Goal: Task Accomplishment & Management: Use online tool/utility

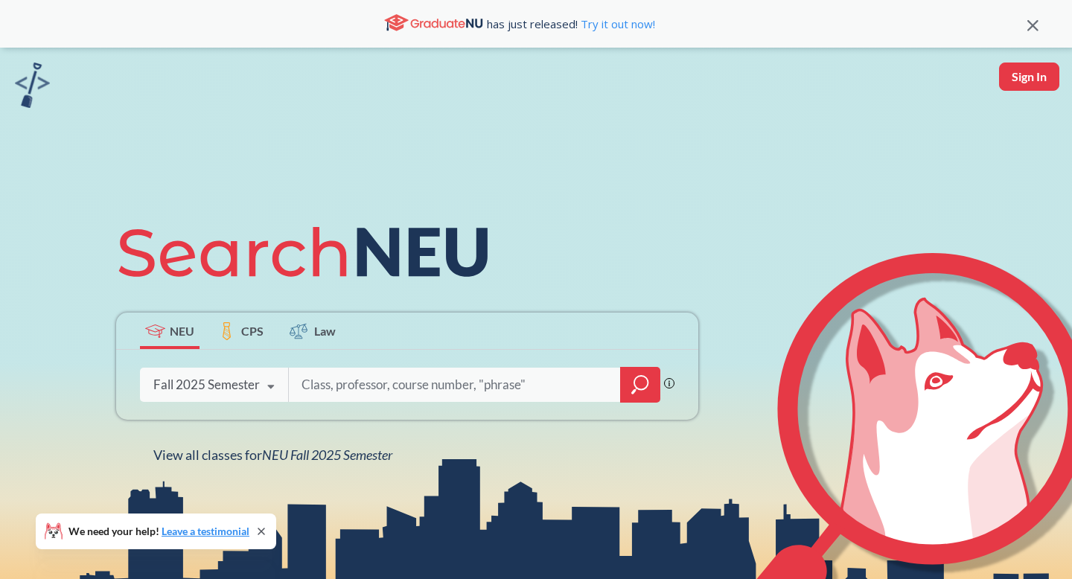
click at [330, 391] on input "search" at bounding box center [455, 384] width 310 height 31
type input "psyc"
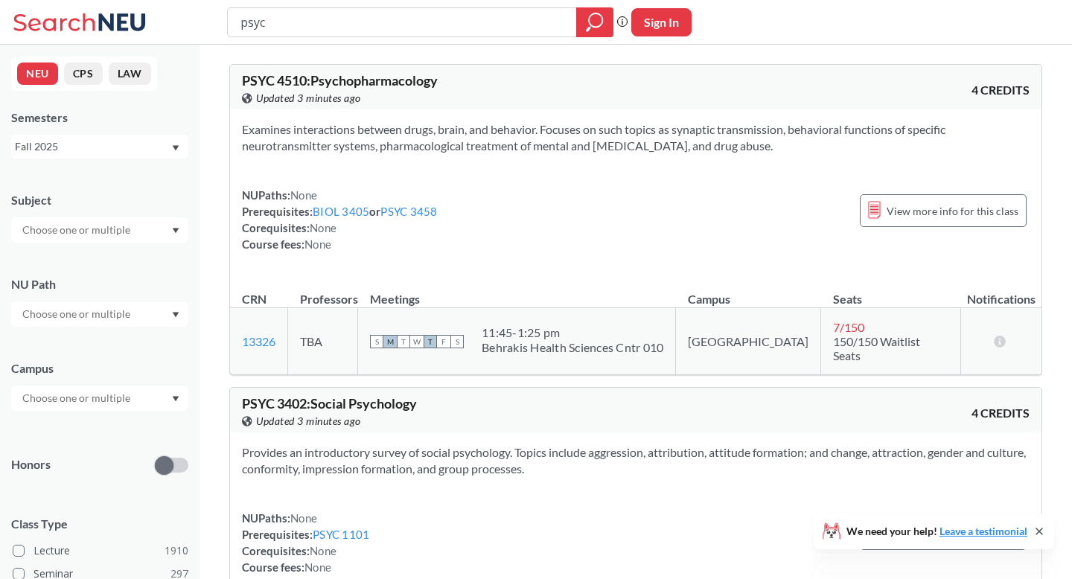
click at [81, 399] on input "text" at bounding box center [77, 398] width 125 height 18
click at [90, 480] on div "Online ( 681 )" at bounding box center [99, 472] width 177 height 41
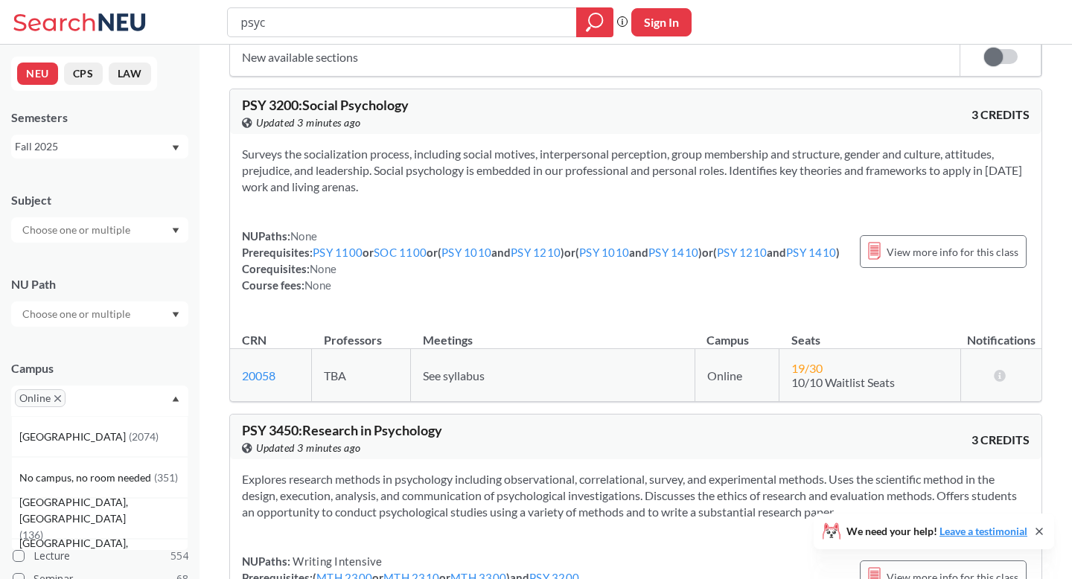
scroll to position [840, 0]
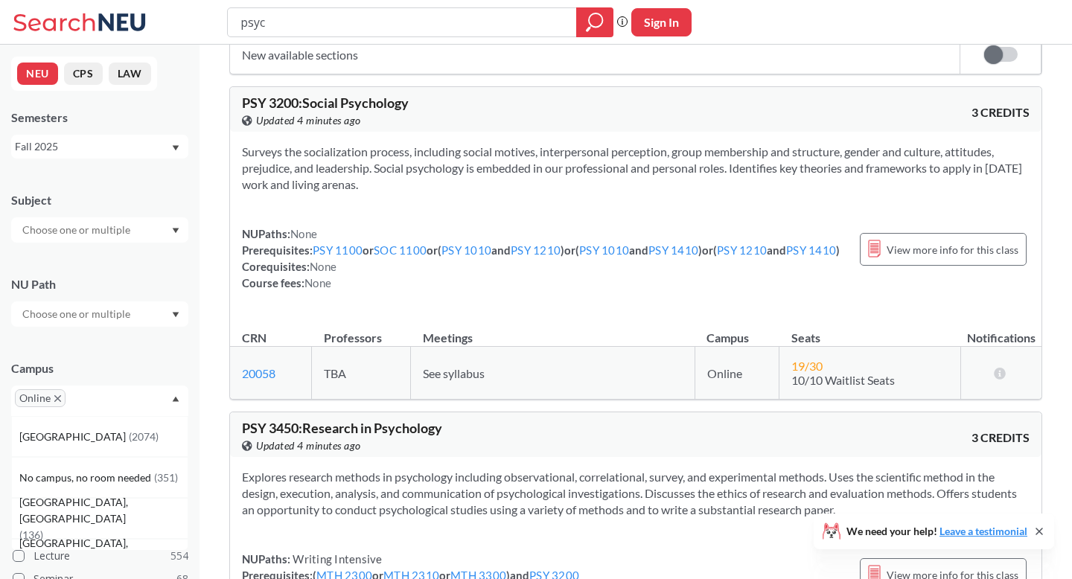
click at [276, 111] on span "PSY 3200 : Social Psychology" at bounding box center [325, 103] width 167 height 16
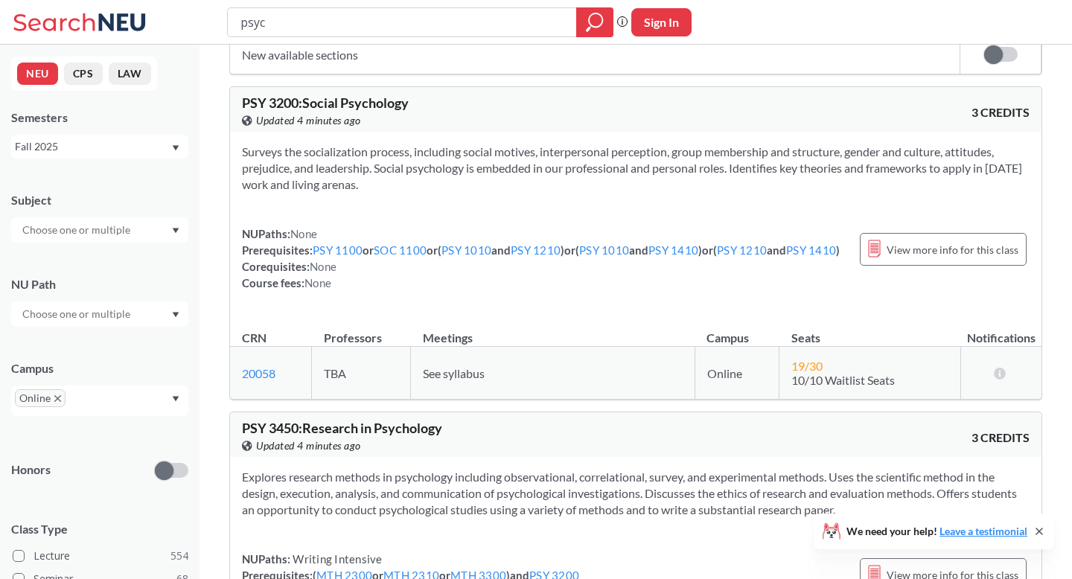
click at [108, 225] on input "text" at bounding box center [77, 230] width 125 height 18
click at [104, 294] on p "Psychology - CPS" at bounding box center [103, 291] width 168 height 15
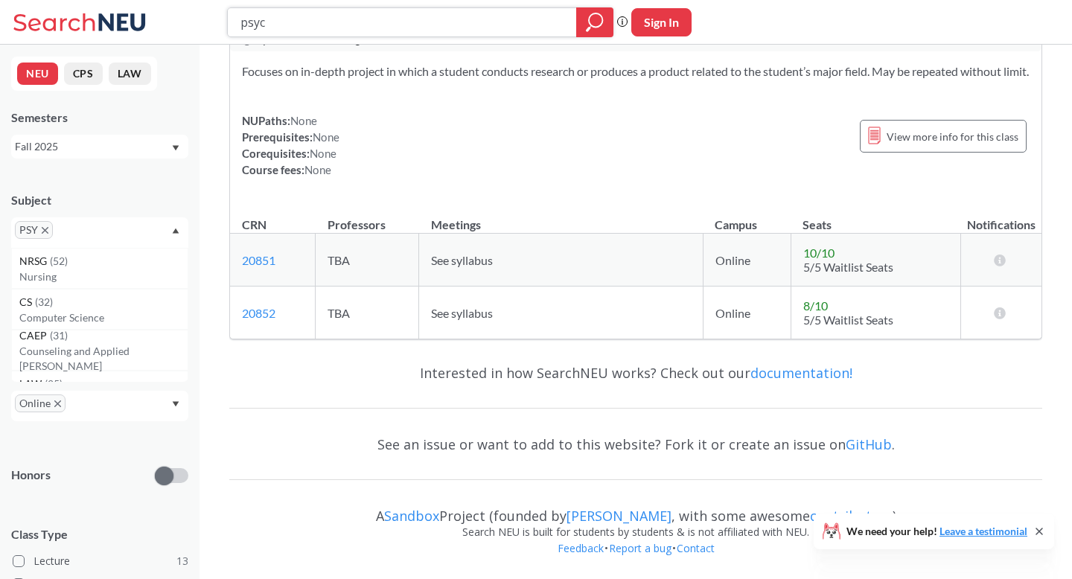
scroll to position [4633, 0]
type input "psyc3400"
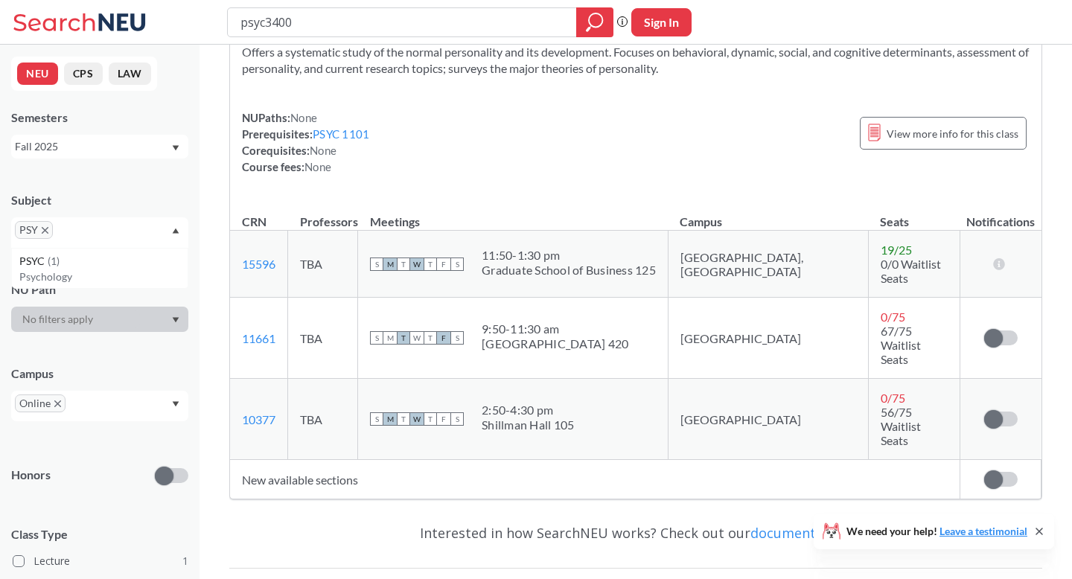
scroll to position [149, 0]
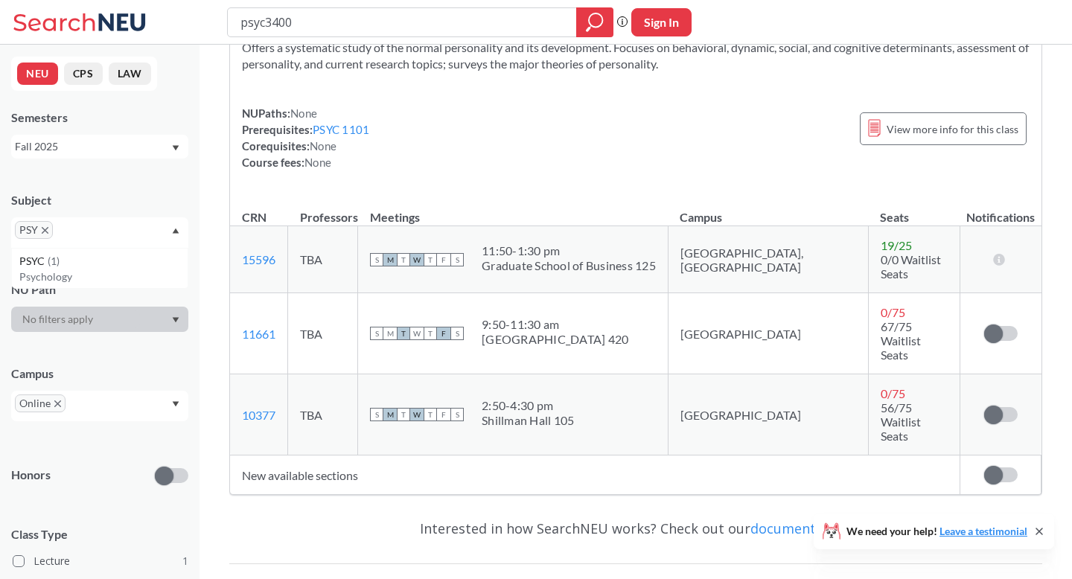
click at [526, 439] on div "PSYC 3400 : Personality View this course on Banner. Updated 6 minutes ago 4 CRE…" at bounding box center [635, 238] width 813 height 537
click at [331, 455] on td "New available sections" at bounding box center [595, 474] width 730 height 39
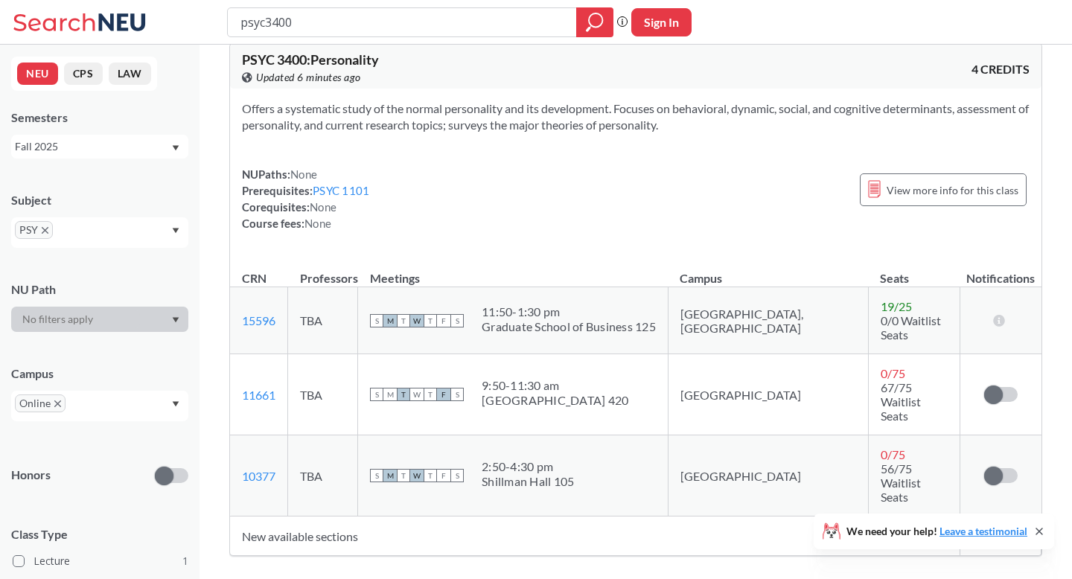
scroll to position [0, 0]
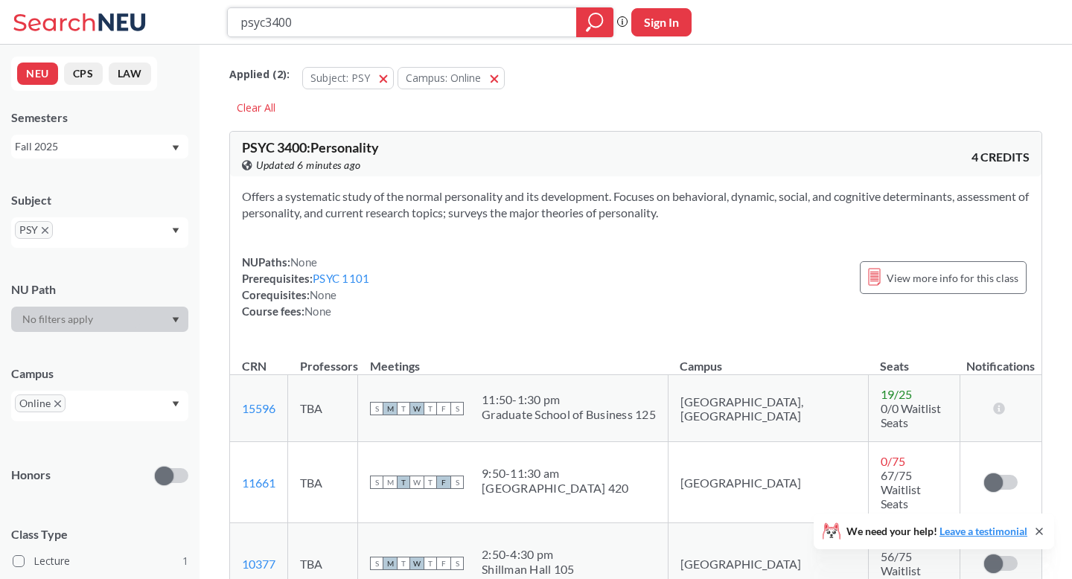
click at [368, 33] on input "psyc3400" at bounding box center [402, 22] width 327 height 25
type input "psyc3402"
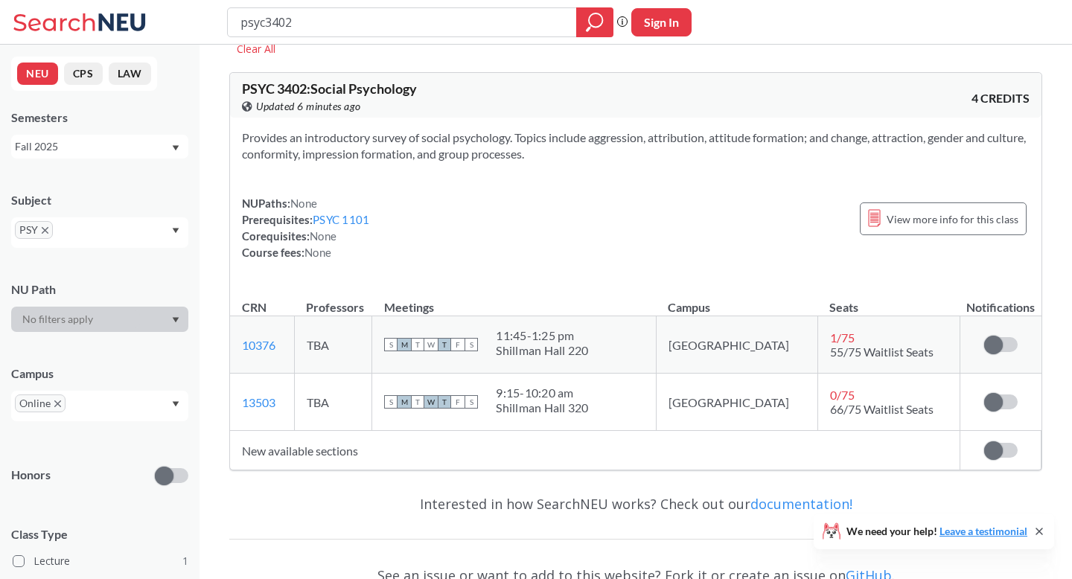
scroll to position [68, 0]
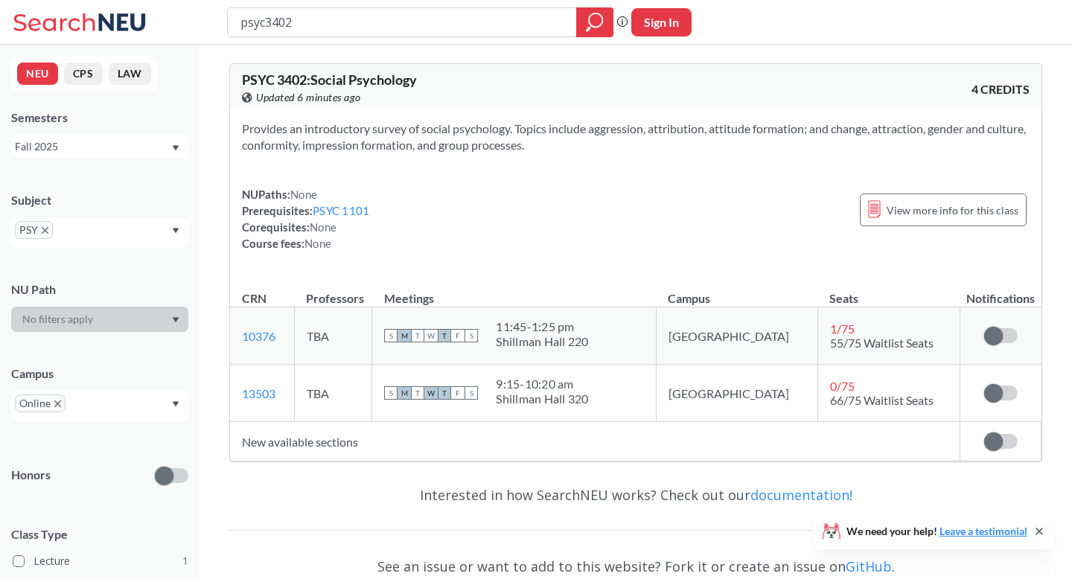
click at [335, 435] on td "New available sections" at bounding box center [595, 441] width 730 height 39
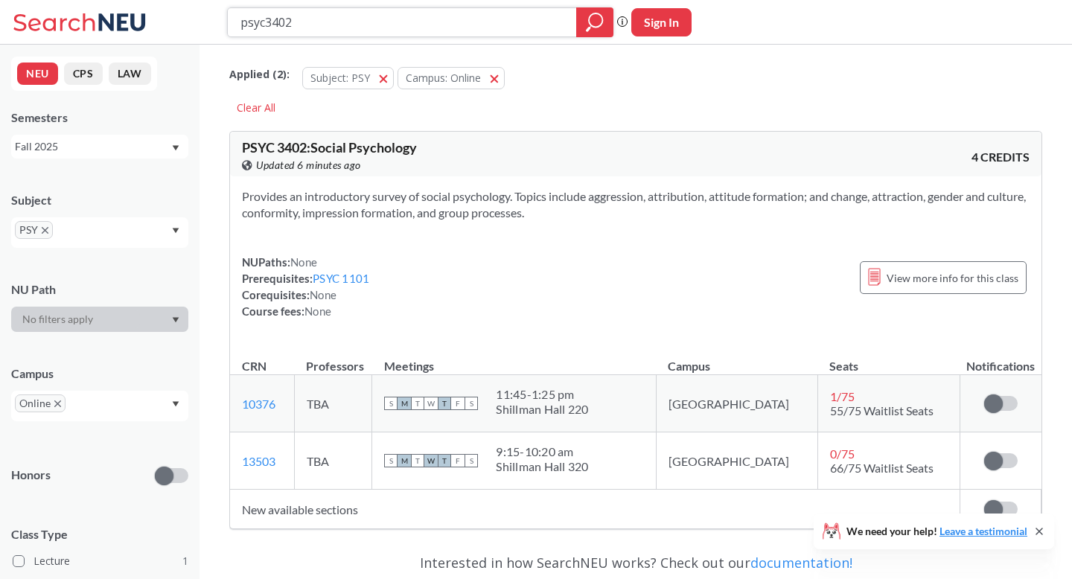
click at [319, 28] on input "psyc3402" at bounding box center [402, 22] width 327 height 25
type input "psyc3404"
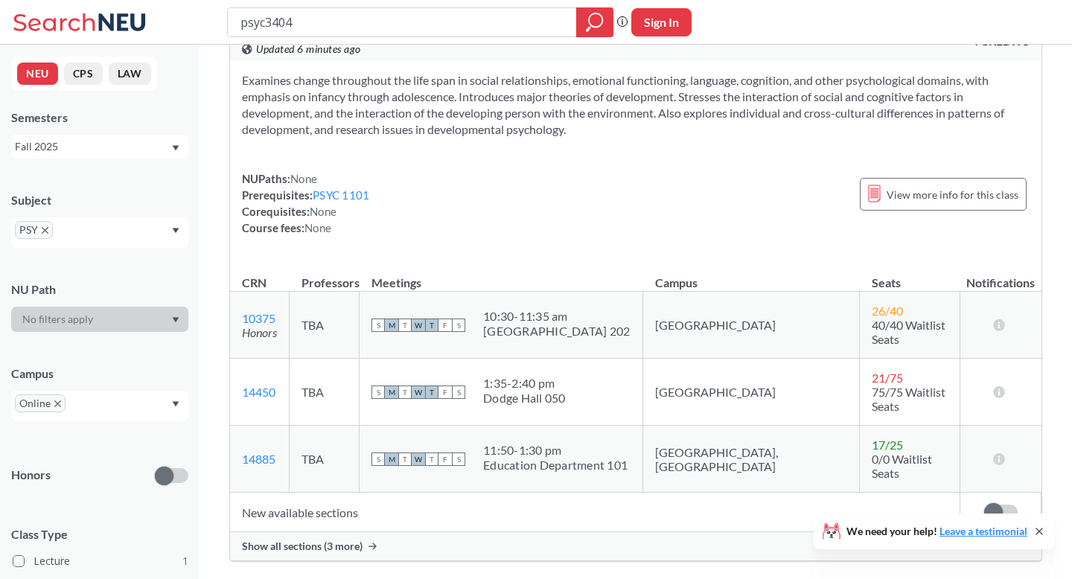
scroll to position [124, 0]
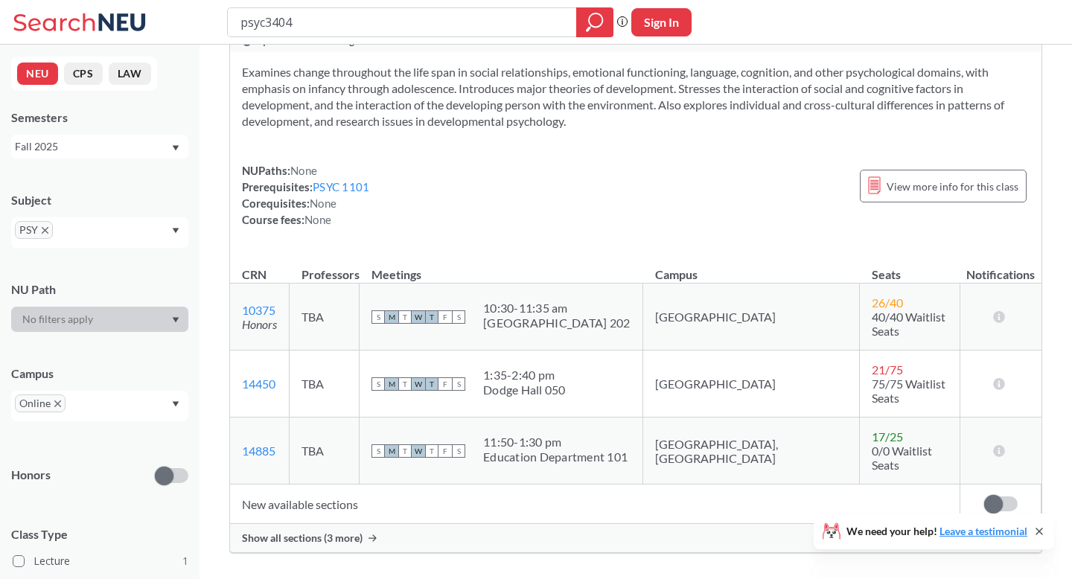
click at [330, 531] on span "Show all sections (3 more)" at bounding box center [302, 537] width 121 height 13
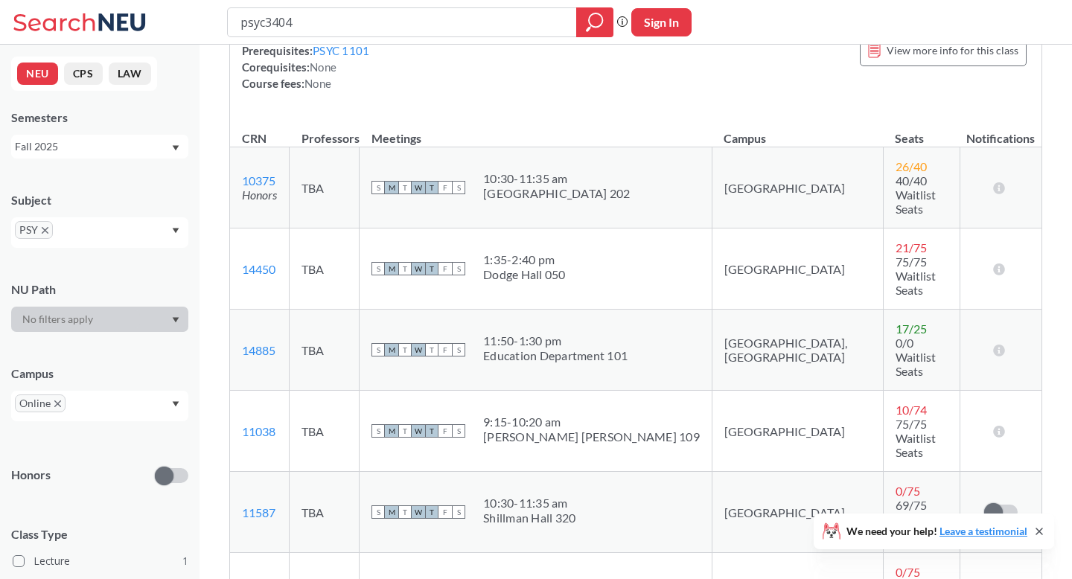
scroll to position [361, 0]
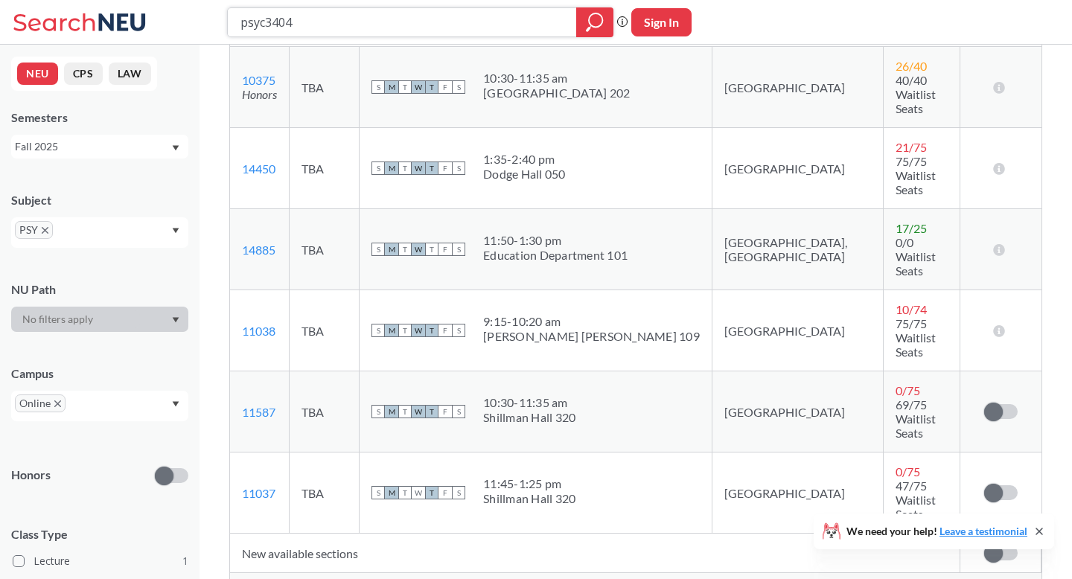
click at [458, 14] on input "psyc3404" at bounding box center [402, 22] width 327 height 25
type input "psyc4662"
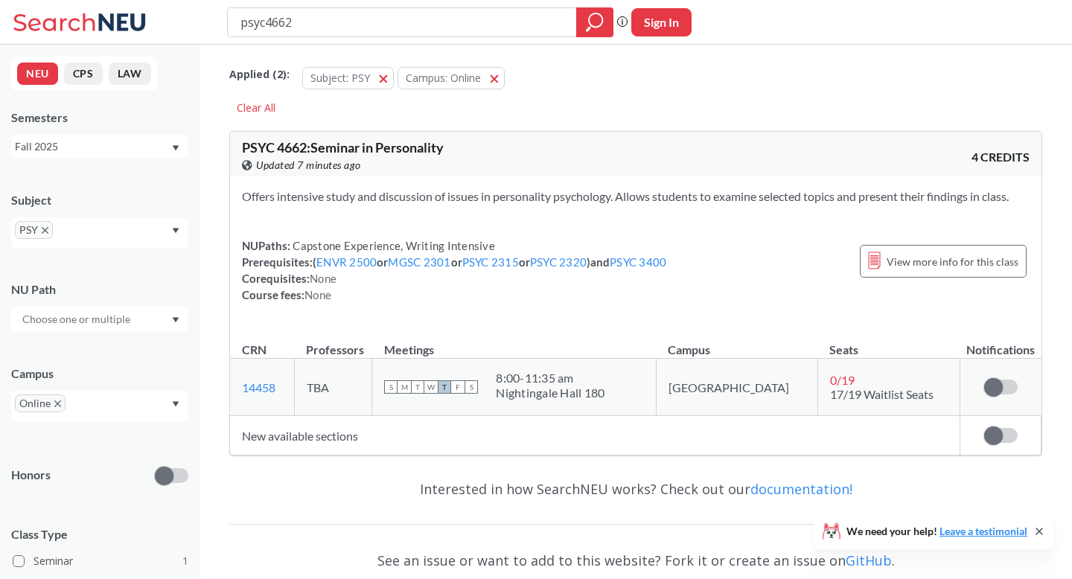
click at [330, 442] on td "New available sections" at bounding box center [595, 435] width 730 height 39
click at [333, 31] on input "psyc4662" at bounding box center [402, 22] width 327 height 25
type input "psyc3458"
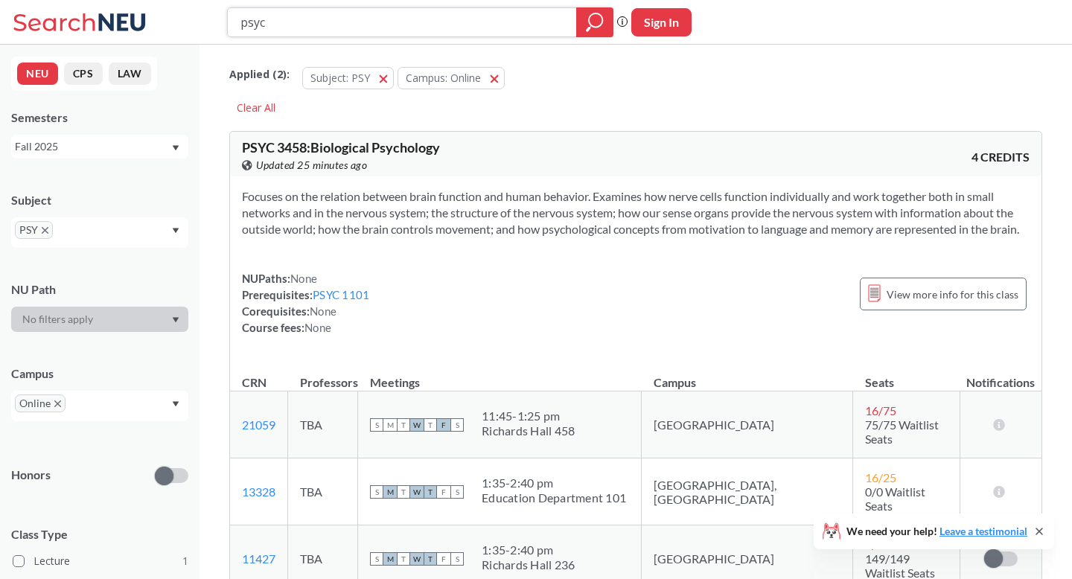
type input "psyc"
click at [593, 22] on icon "magnifying glass" at bounding box center [595, 22] width 18 height 21
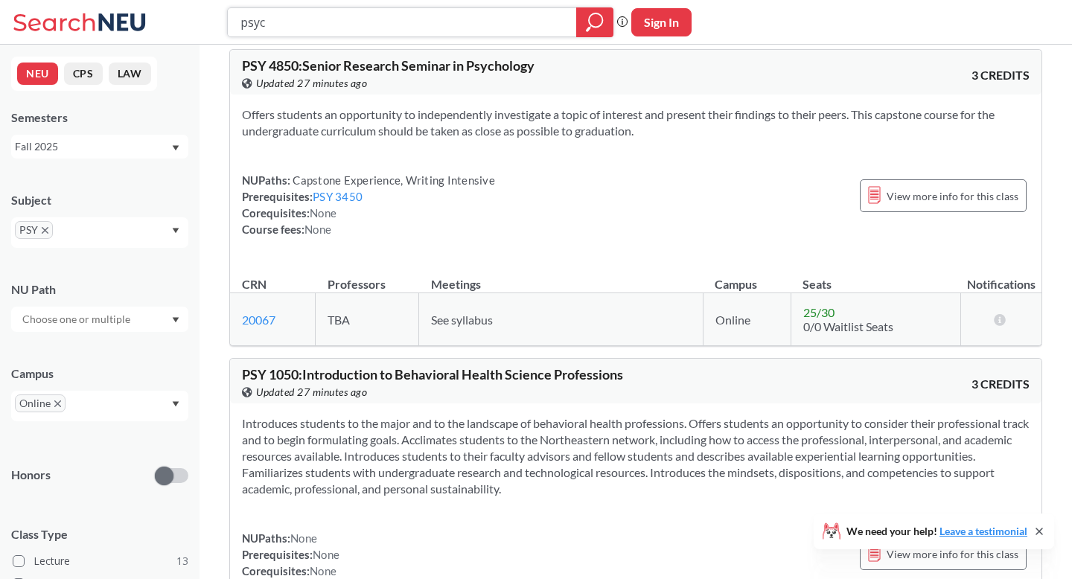
scroll to position [1454, 0]
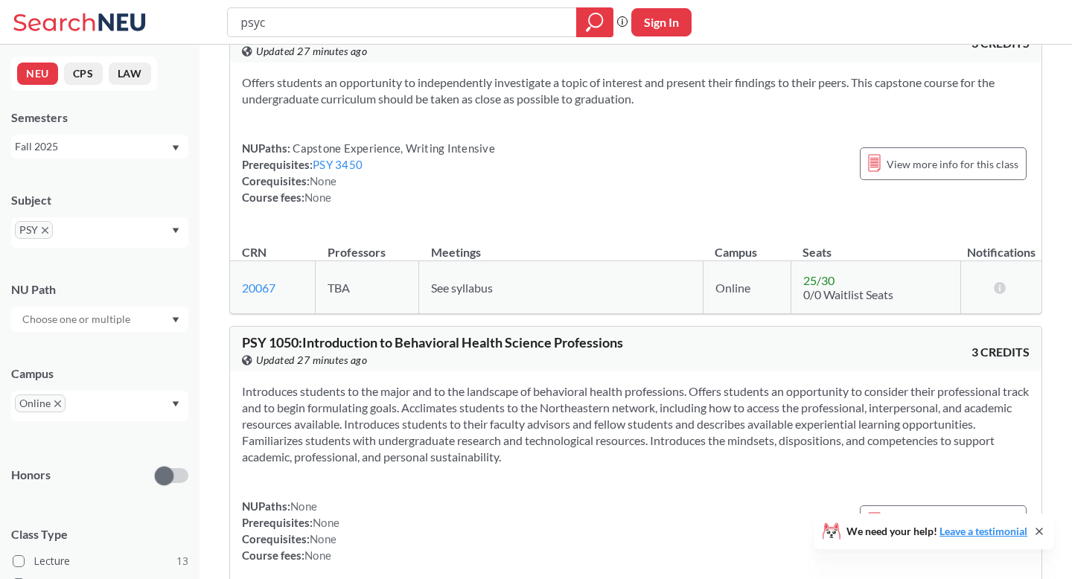
click at [132, 321] on input "text" at bounding box center [77, 319] width 125 height 18
click at [150, 295] on div "NU Path" at bounding box center [99, 289] width 177 height 16
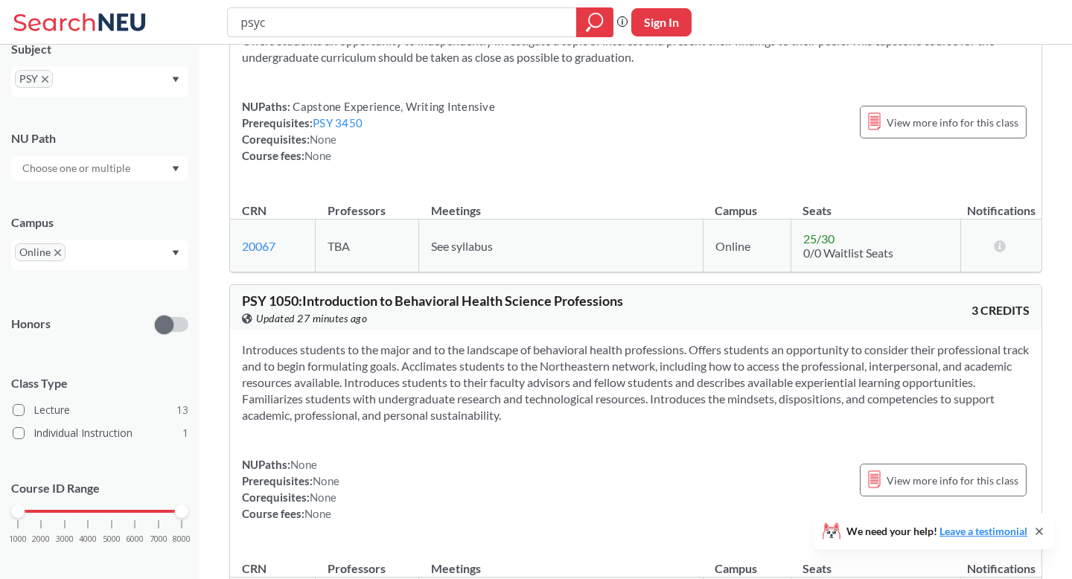
scroll to position [152, 0]
drag, startPoint x: 182, startPoint y: 508, endPoint x: 84, endPoint y: 531, distance: 100.0
click at [84, 531] on div "1000 2000 3000 4000 5000 6000 7000 8000" at bounding box center [99, 538] width 177 height 67
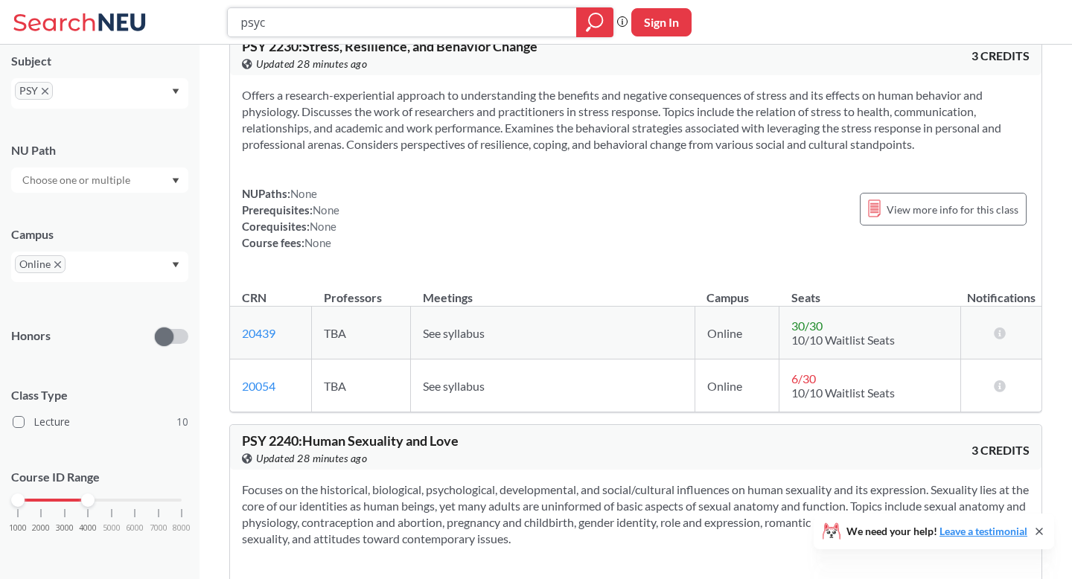
scroll to position [1819, 0]
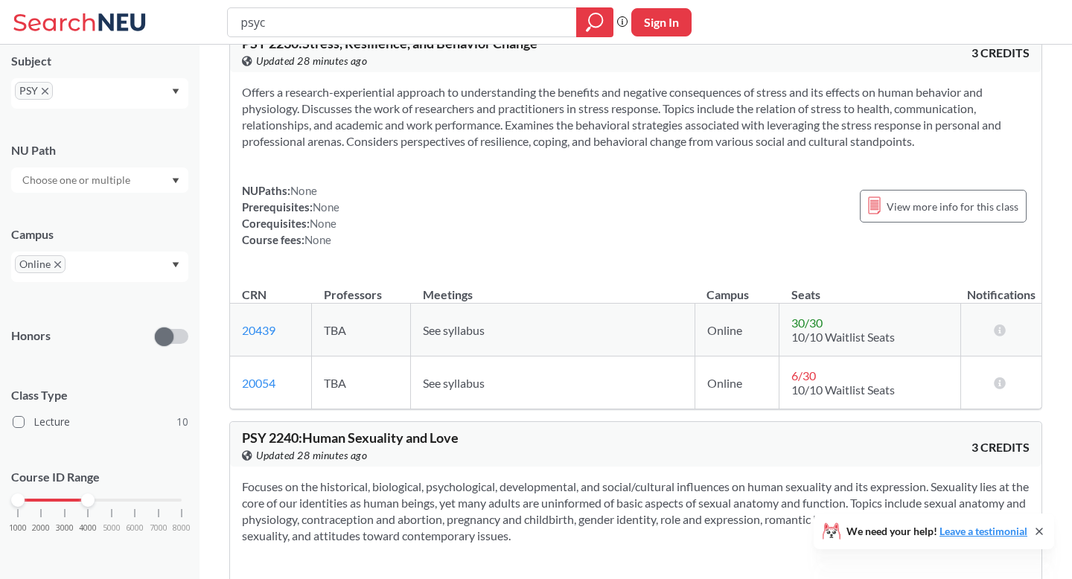
click at [317, 51] on span "PSY 2230 : Stress, Resilience, and Behavior Change" at bounding box center [389, 43] width 295 height 16
copy div "PSY 2230 : Stress, Resilience, and Behavior Change View this course on Banner."
click at [294, 24] on input "psyc" at bounding box center [402, 22] width 327 height 25
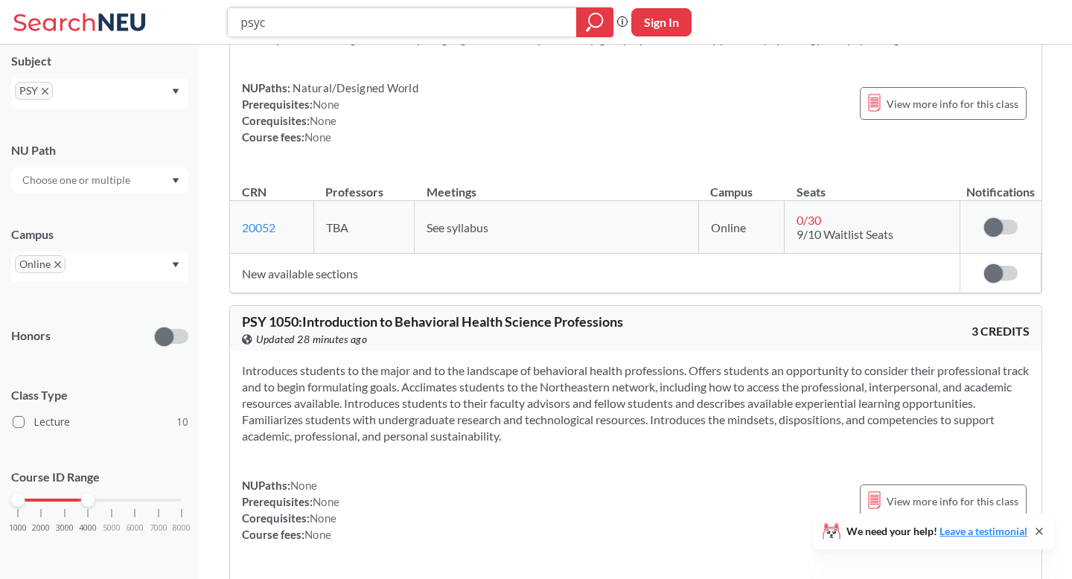
scroll to position [874, 0]
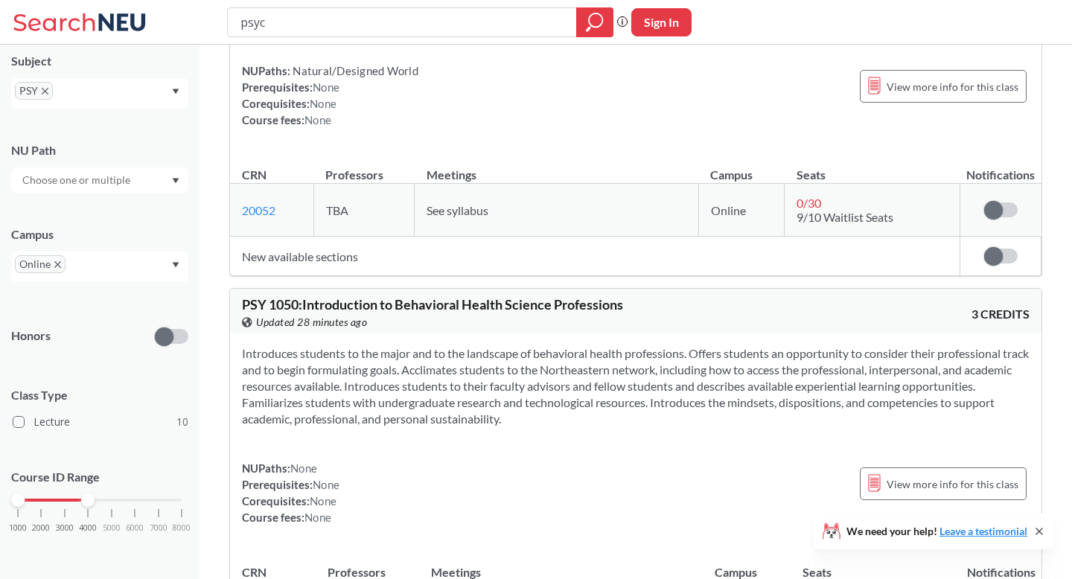
click at [147, 78] on div "PSY" at bounding box center [99, 93] width 177 height 31
click at [46, 91] on icon "X to remove pill" at bounding box center [45, 91] width 7 height 7
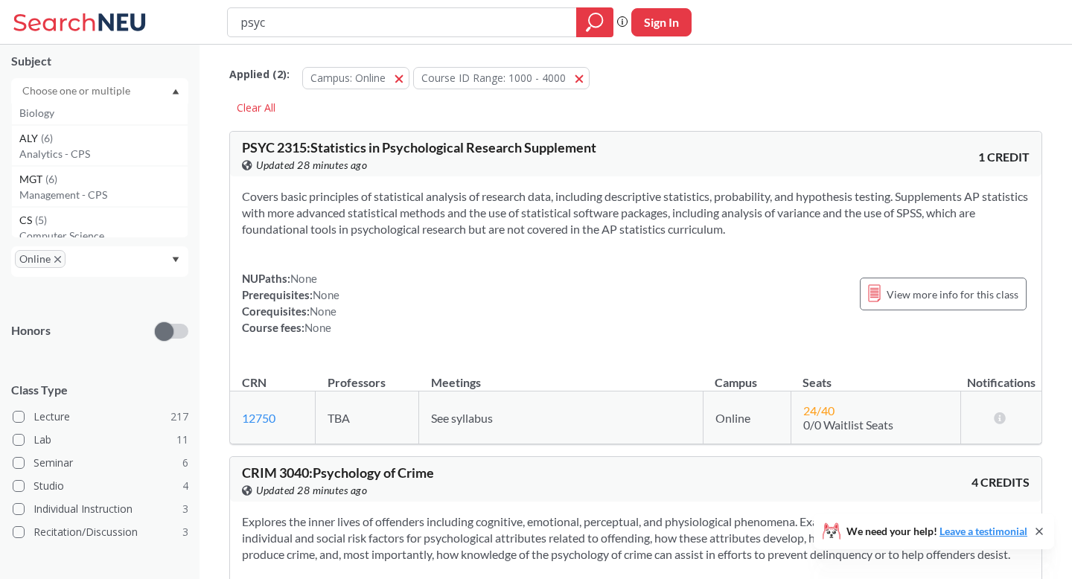
scroll to position [363, 0]
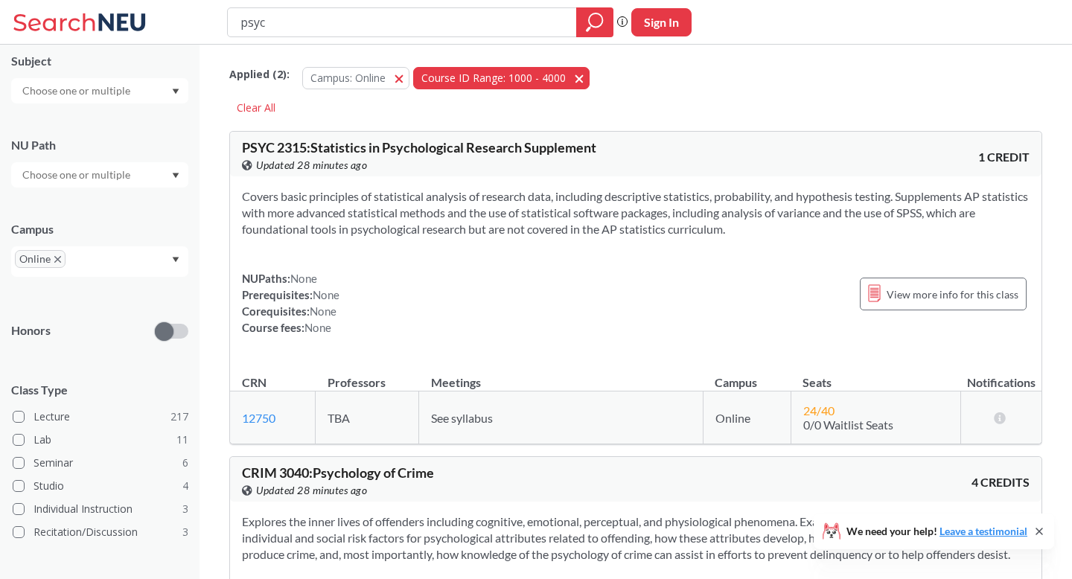
click at [572, 83] on button "Course ID Range: 1000 - 4000 1000 - 4000" at bounding box center [501, 78] width 176 height 22
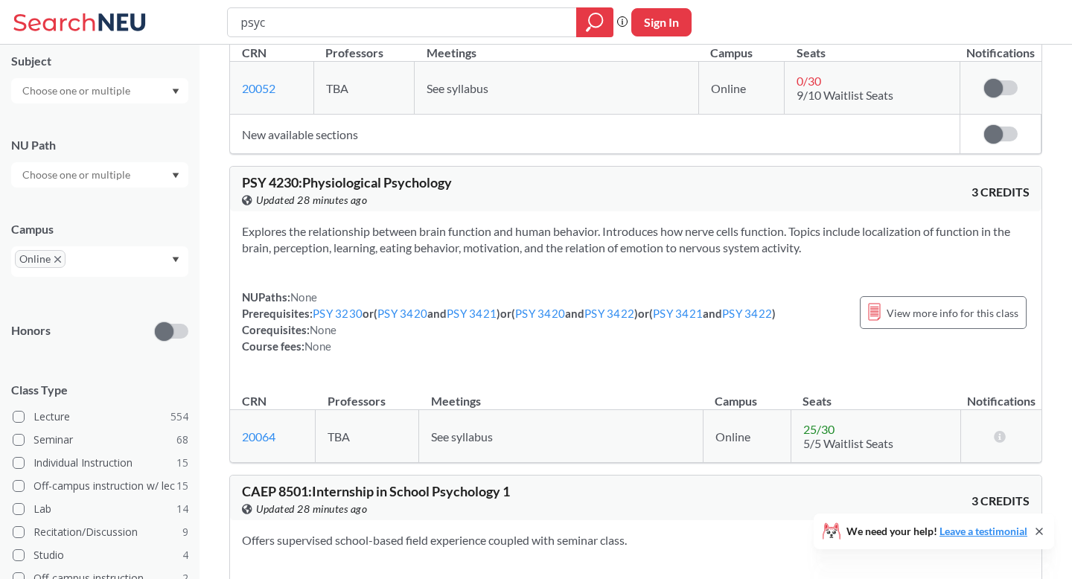
scroll to position [1808, 0]
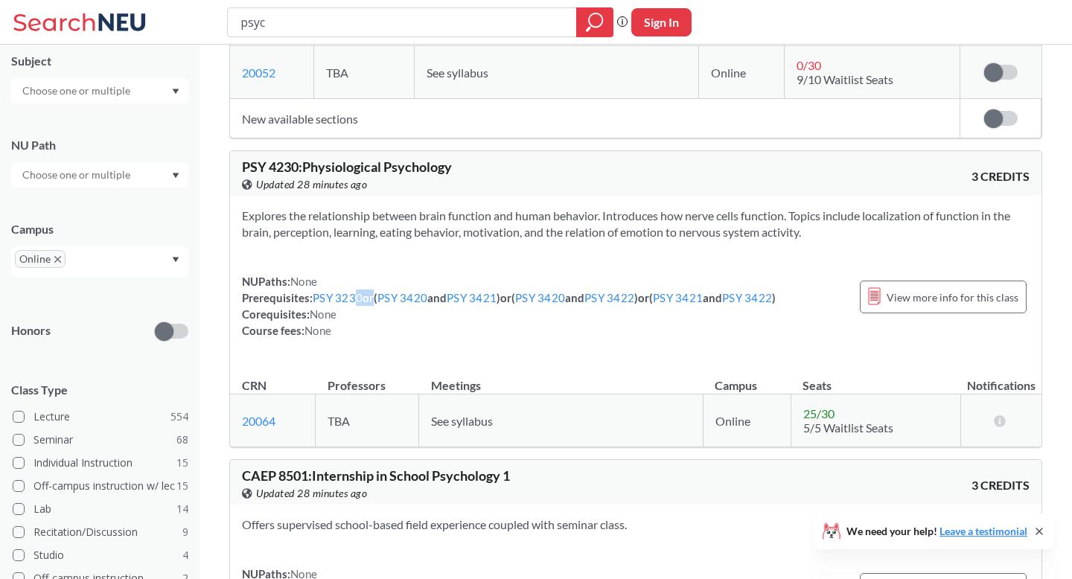
drag, startPoint x: 356, startPoint y: 348, endPoint x: 374, endPoint y: 349, distance: 17.2
click at [374, 339] on div "NUPaths: None Prerequisites: PSY 3230 or ( PSY 3420 and PSY 3421 ) or ( PSY 342…" at bounding box center [509, 305] width 534 height 65
click at [342, 304] on link "PSY 3230" at bounding box center [338, 297] width 50 height 13
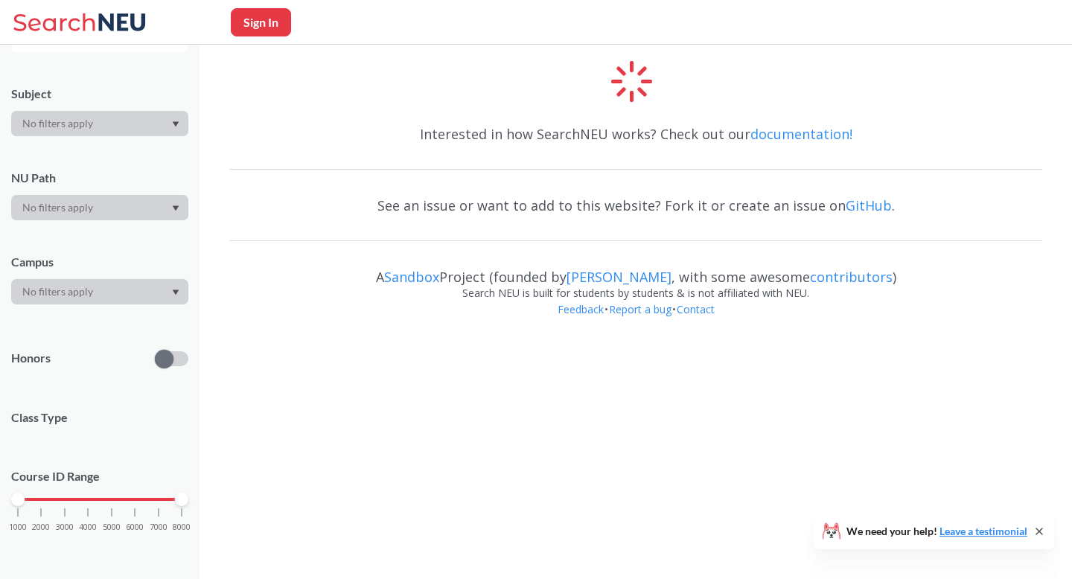
scroll to position [129, 0]
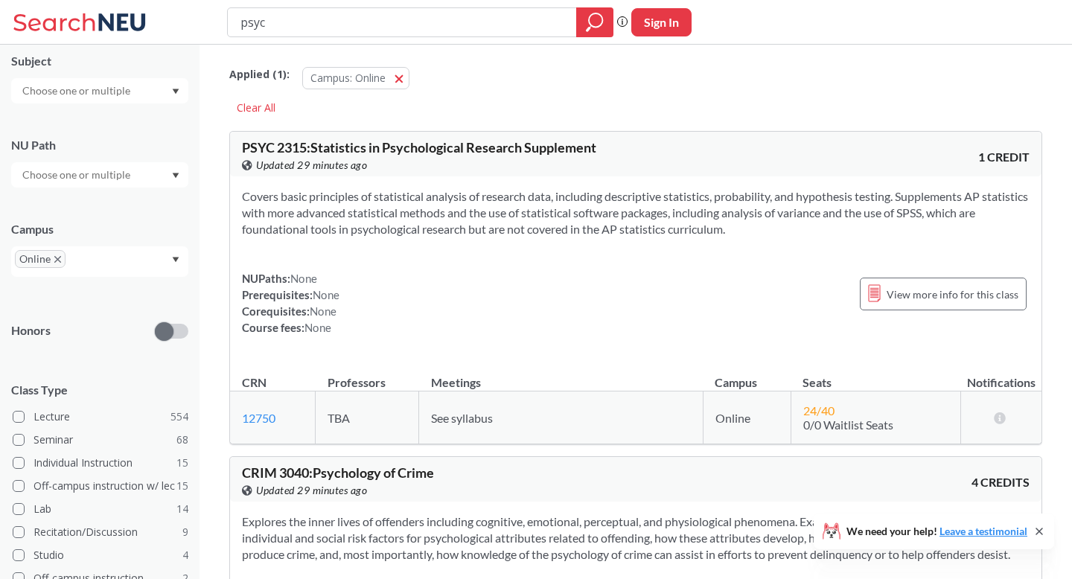
click at [365, 23] on input "psyc" at bounding box center [402, 22] width 327 height 25
type input "p"
type input "mism"
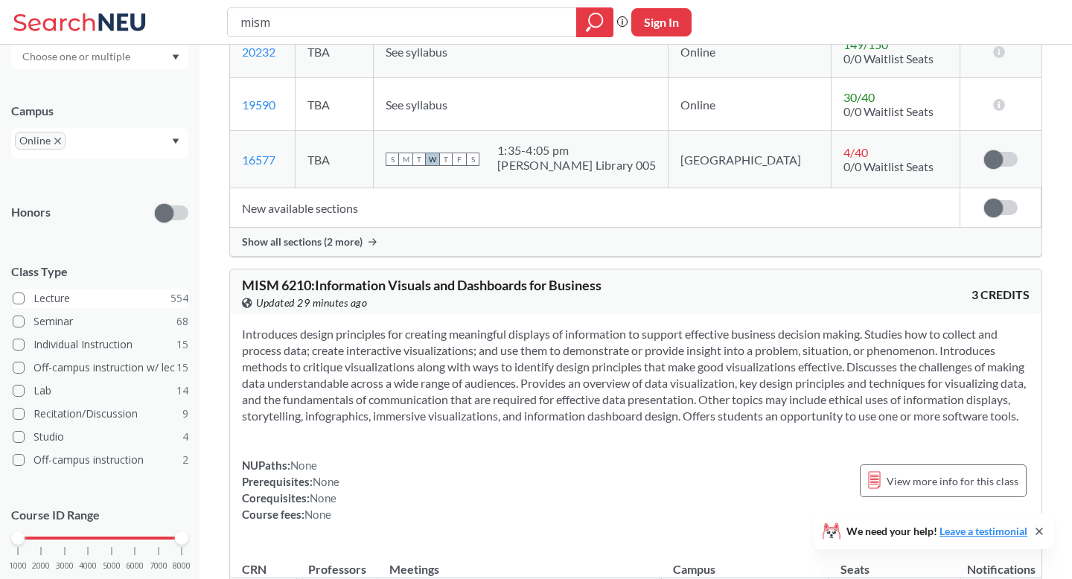
scroll to position [296, 0]
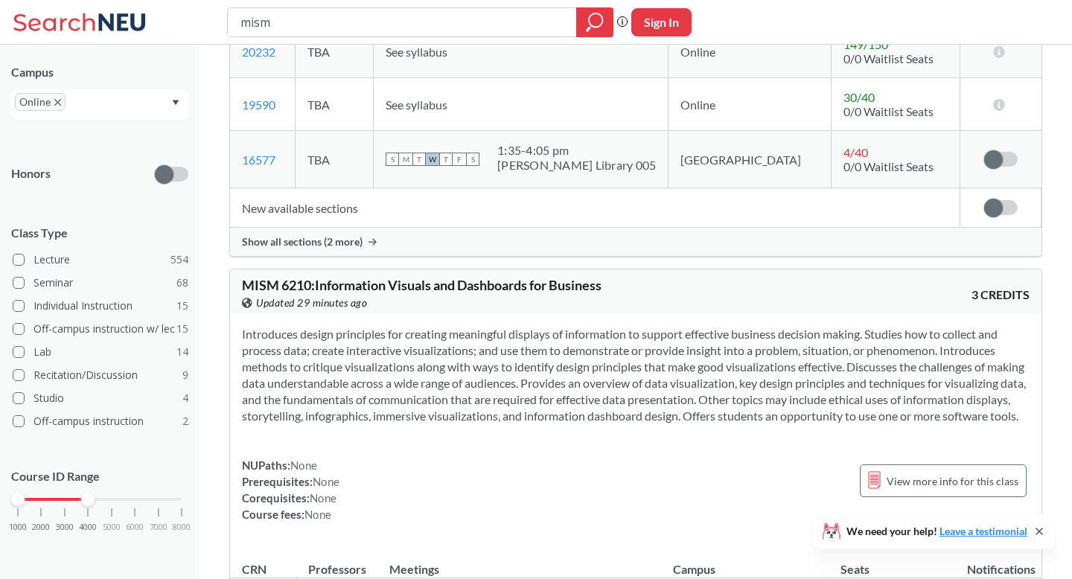
drag, startPoint x: 182, startPoint y: 501, endPoint x: 88, endPoint y: 508, distance: 94.8
click at [88, 505] on div "1000 2000 3000 4000 5000 6000 7000 8000" at bounding box center [100, 499] width 164 height 10
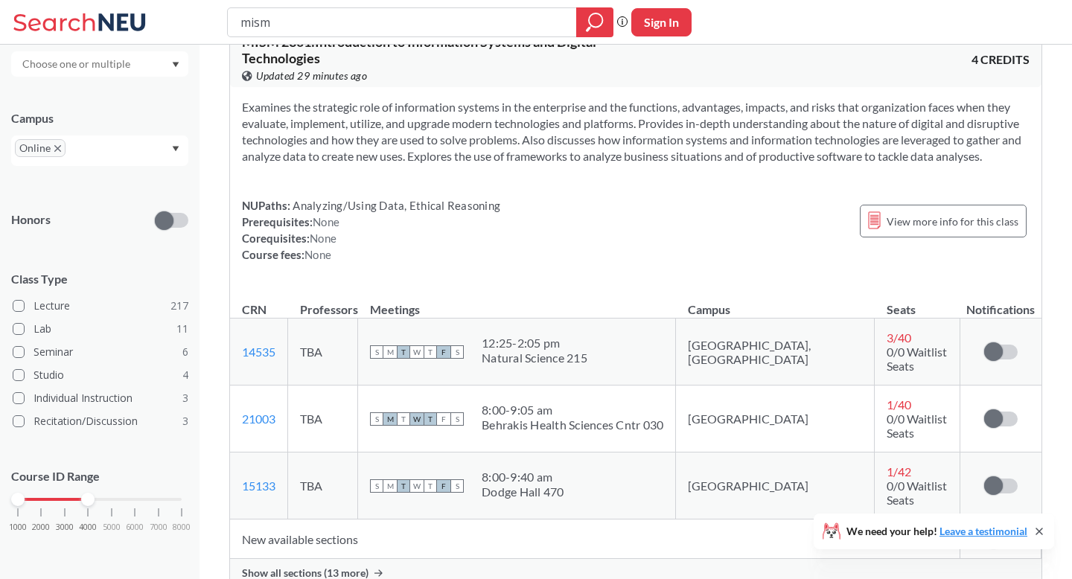
scroll to position [103, 0]
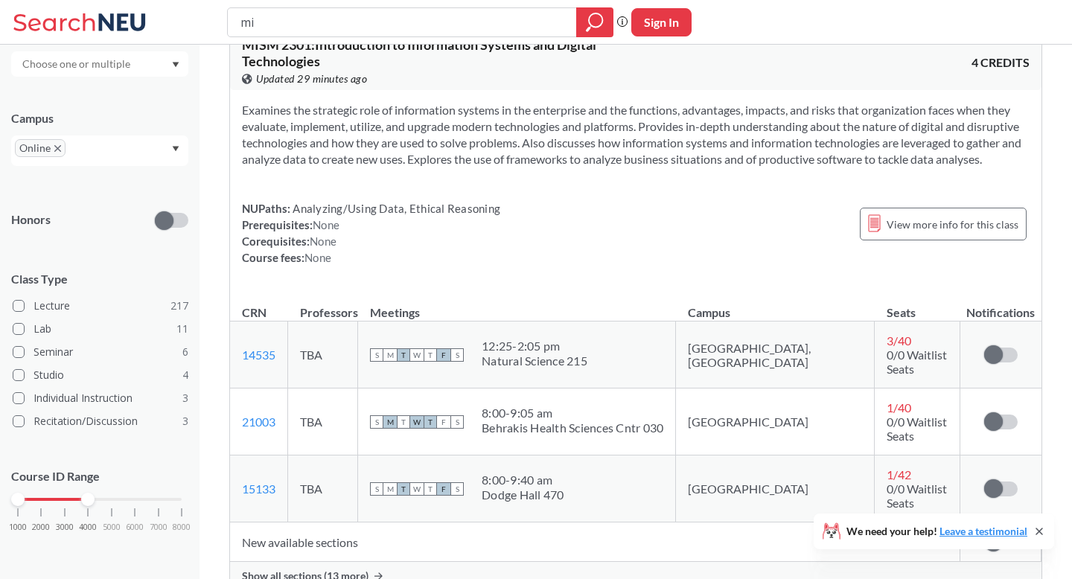
type input "m"
type input "psyc"
drag, startPoint x: 86, startPoint y: 498, endPoint x: 111, endPoint y: 508, distance: 26.7
click at [111, 505] on div "1000 2000 3000 4000 5000 6000 7000 8000" at bounding box center [100, 499] width 164 height 10
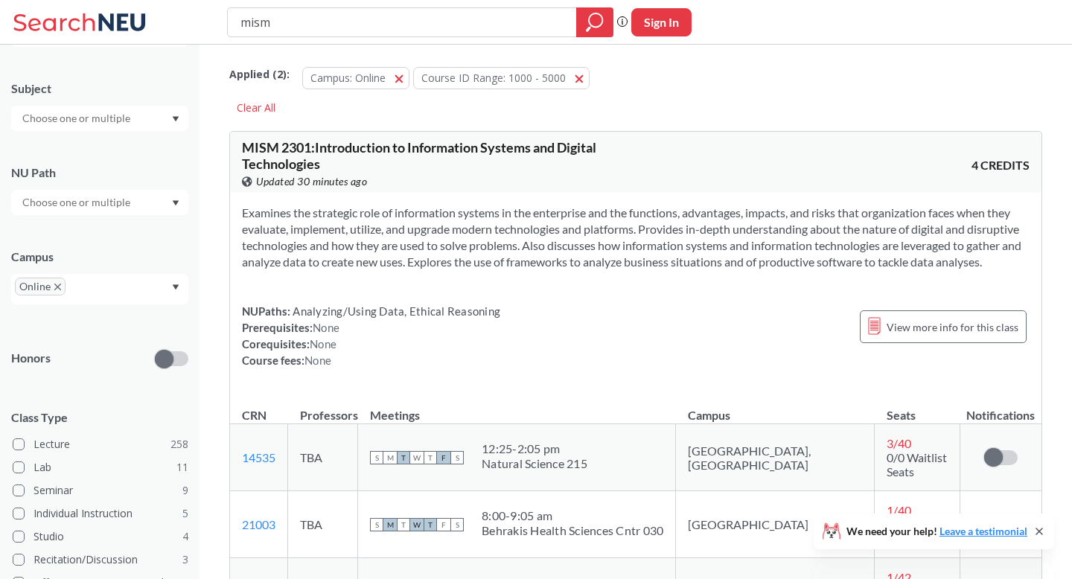
scroll to position [250, 0]
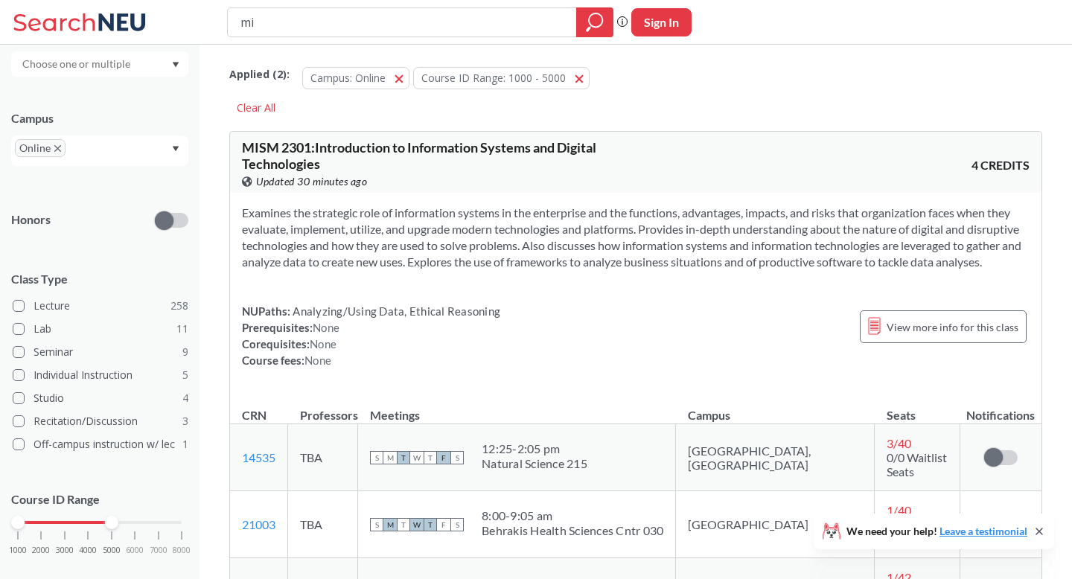
type input "m"
type input "psyc"
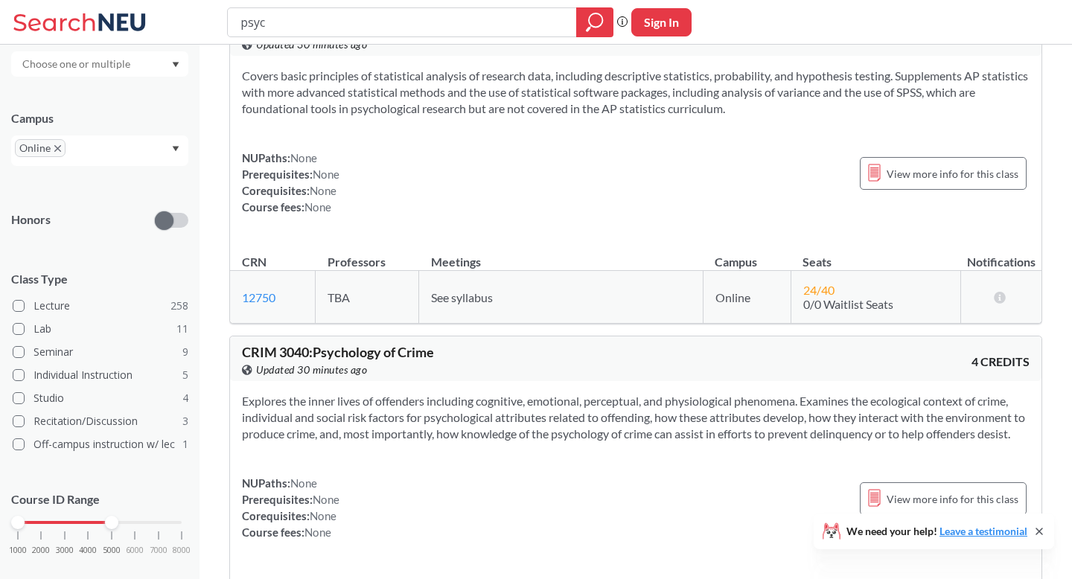
scroll to position [122, 0]
type input "p"
type input "strt"
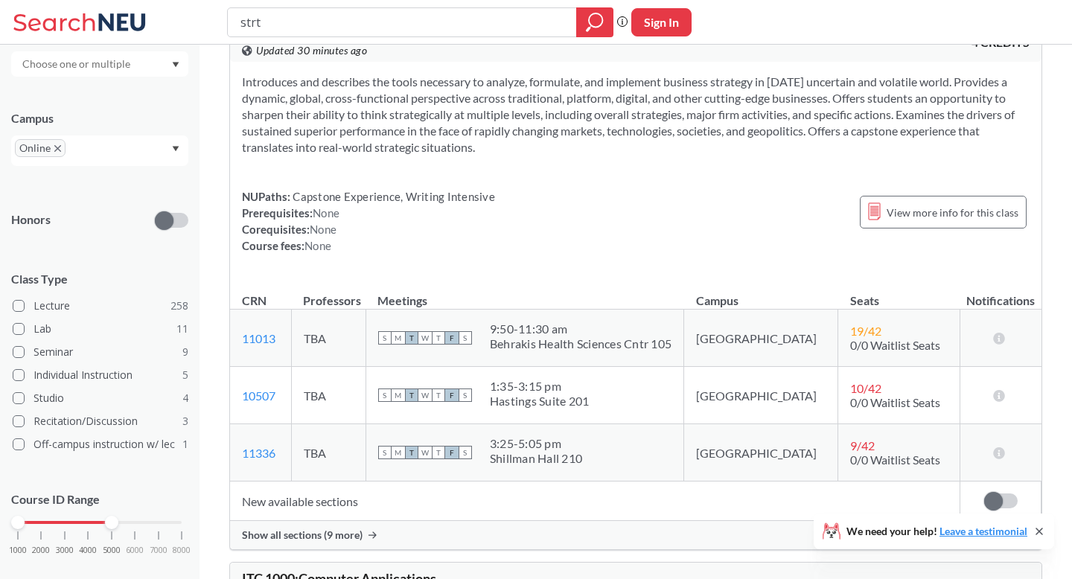
scroll to position [125, 0]
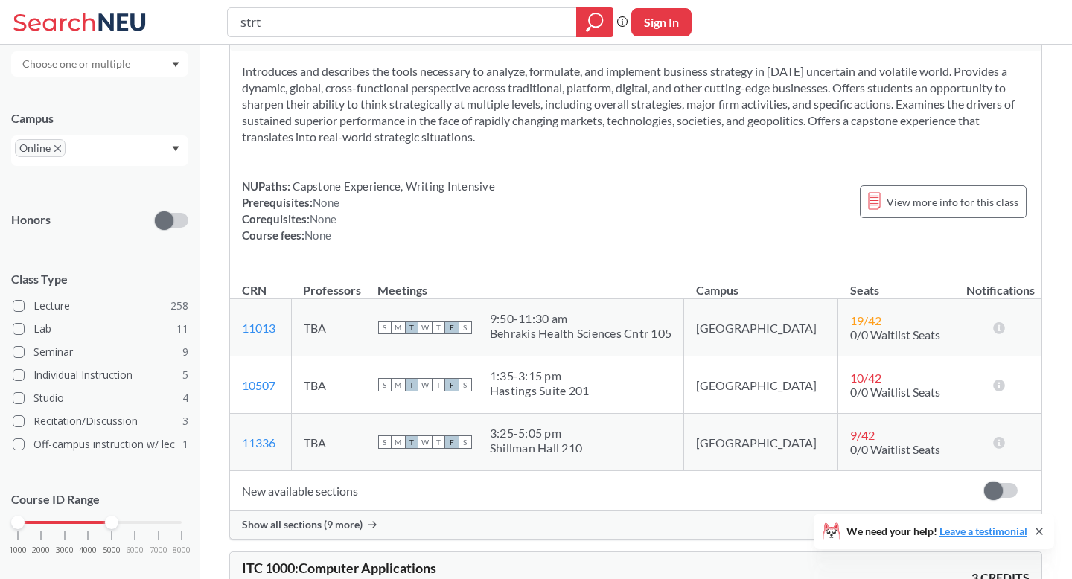
click at [302, 522] on span "Show all sections (9 more)" at bounding box center [302, 524] width 121 height 13
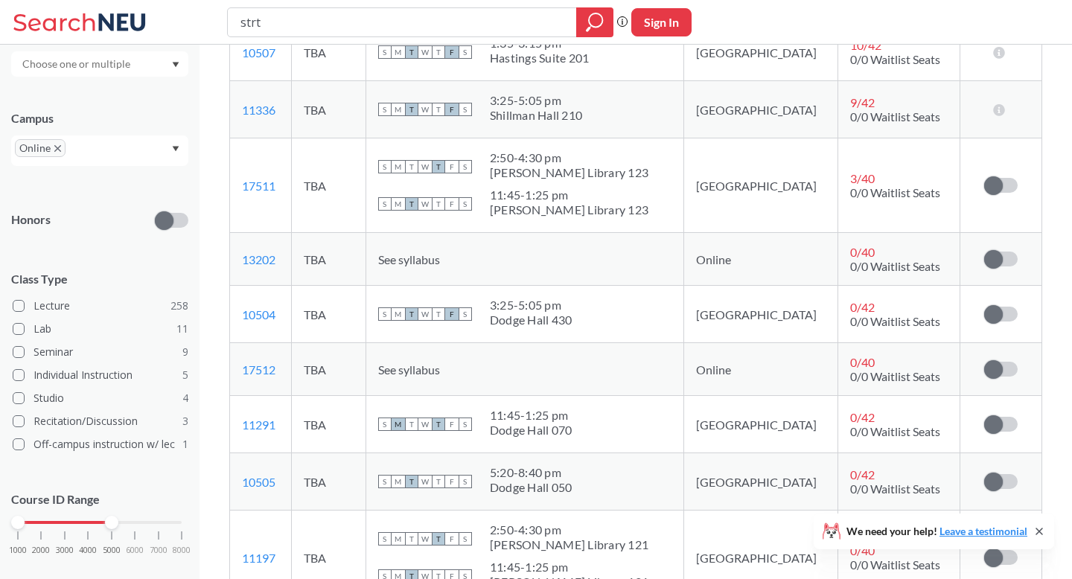
scroll to position [460, 0]
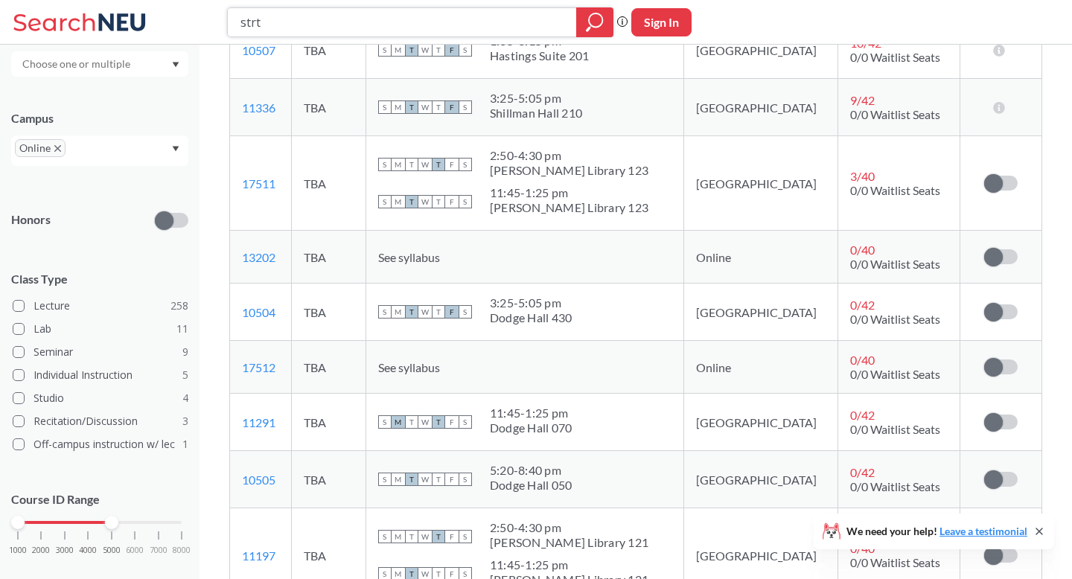
click at [377, 18] on input "strt" at bounding box center [402, 22] width 327 height 25
type input "inno"
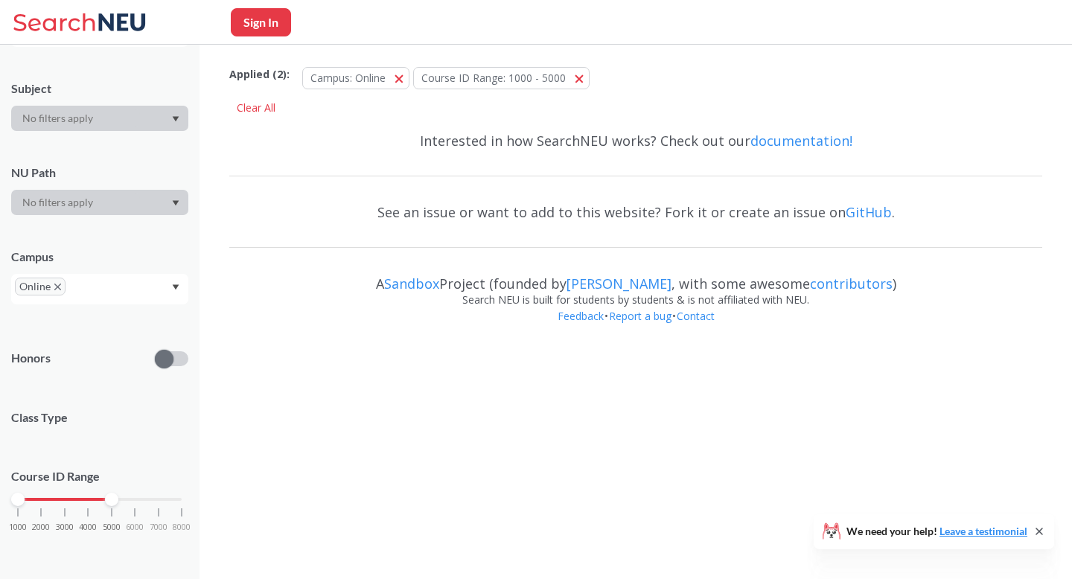
scroll to position [250, 0]
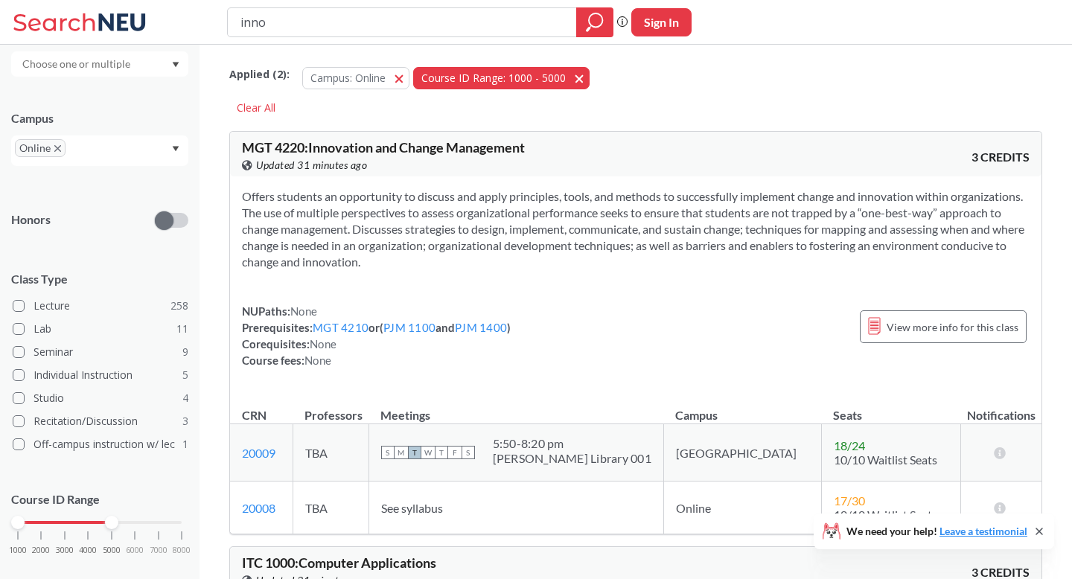
click at [584, 77] on span "button" at bounding box center [584, 78] width 0 height 14
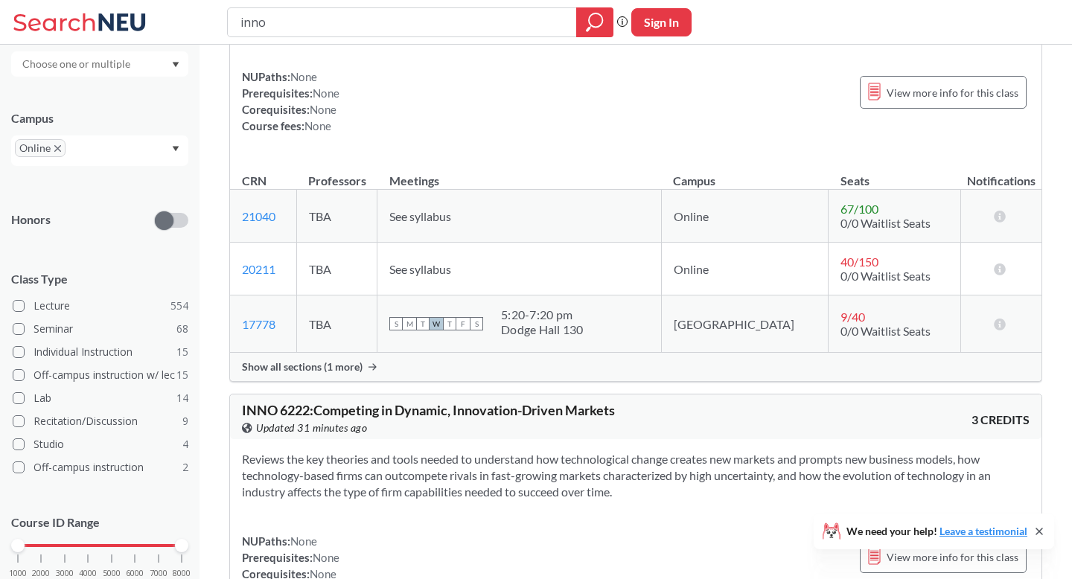
scroll to position [711, 0]
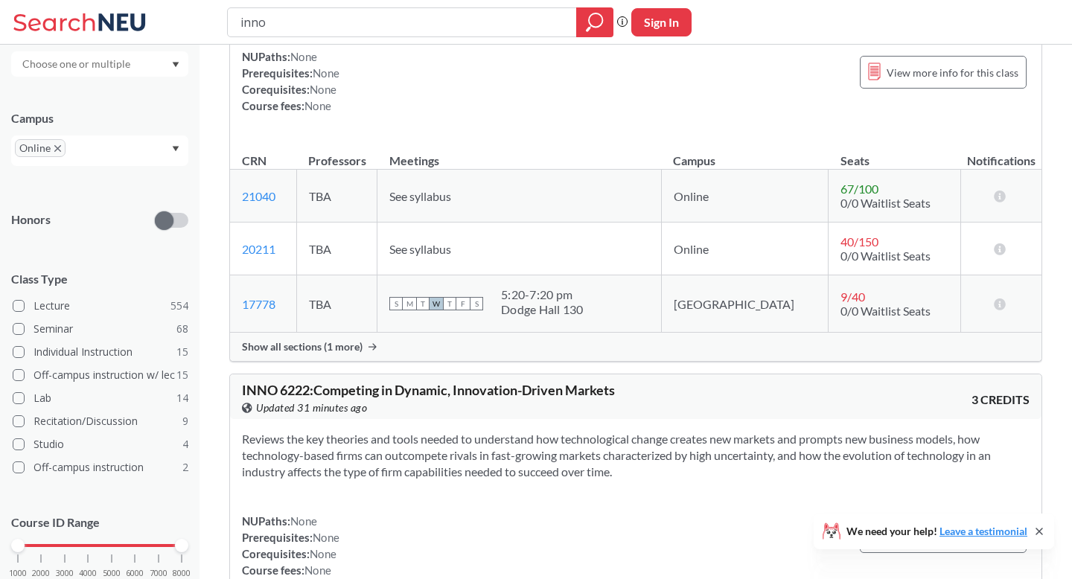
click at [337, 21] on input "inno" at bounding box center [402, 22] width 327 height 25
type input "inno2301"
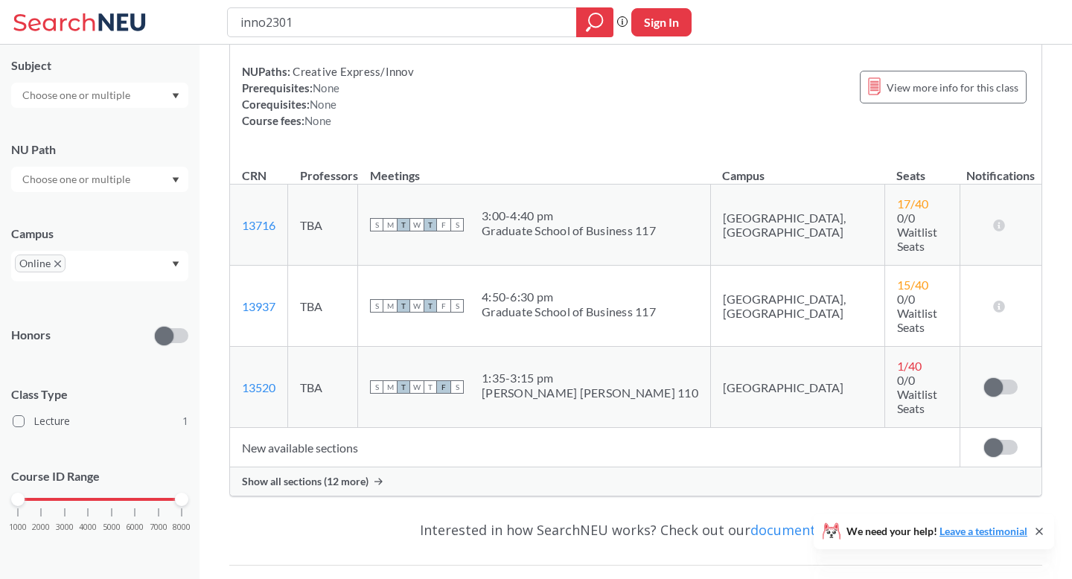
scroll to position [246, 0]
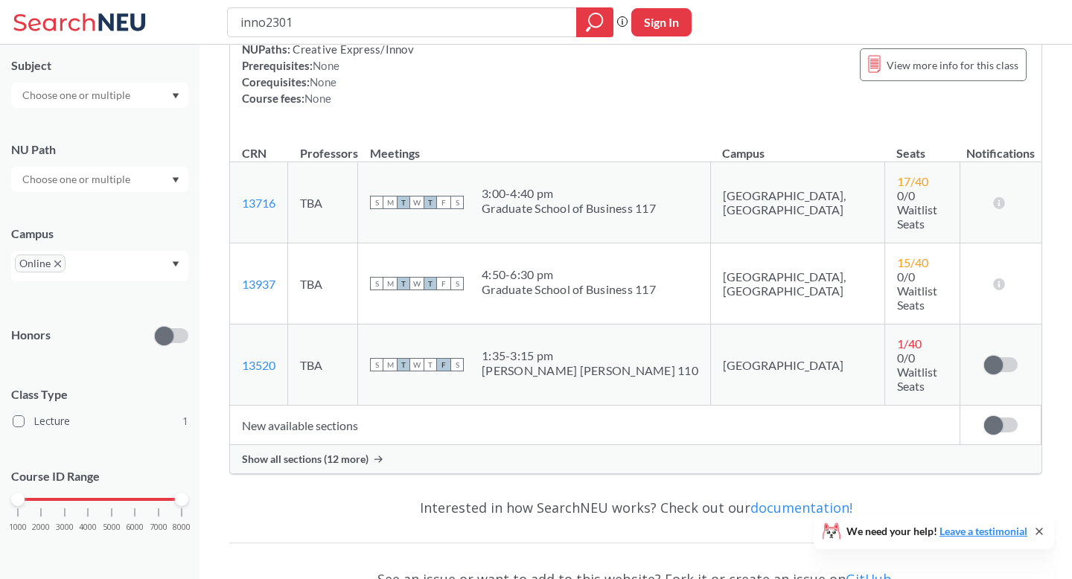
click at [339, 452] on span "Show all sections (12 more)" at bounding box center [305, 458] width 127 height 13
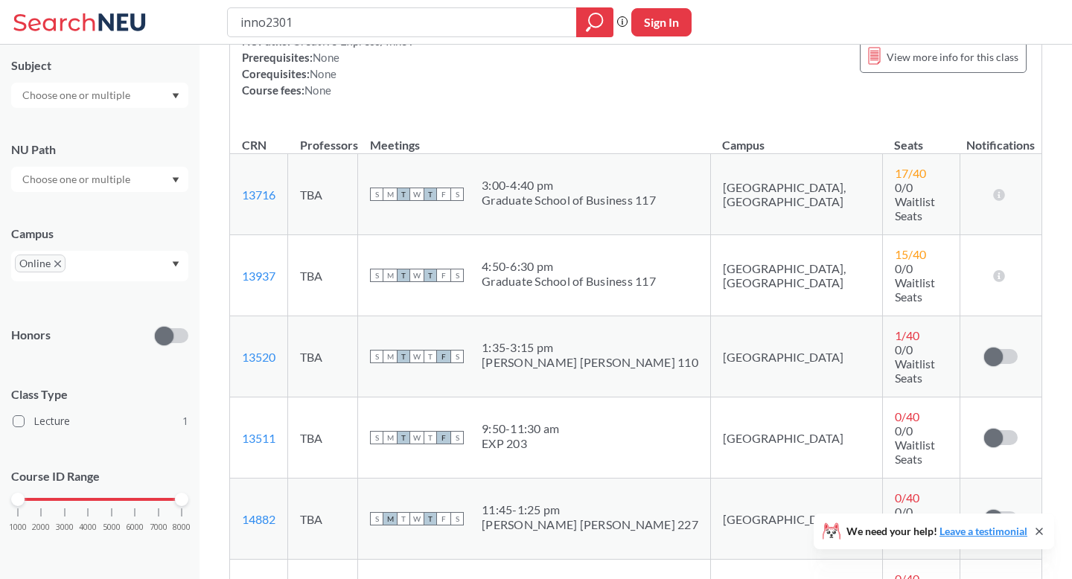
scroll to position [0, 0]
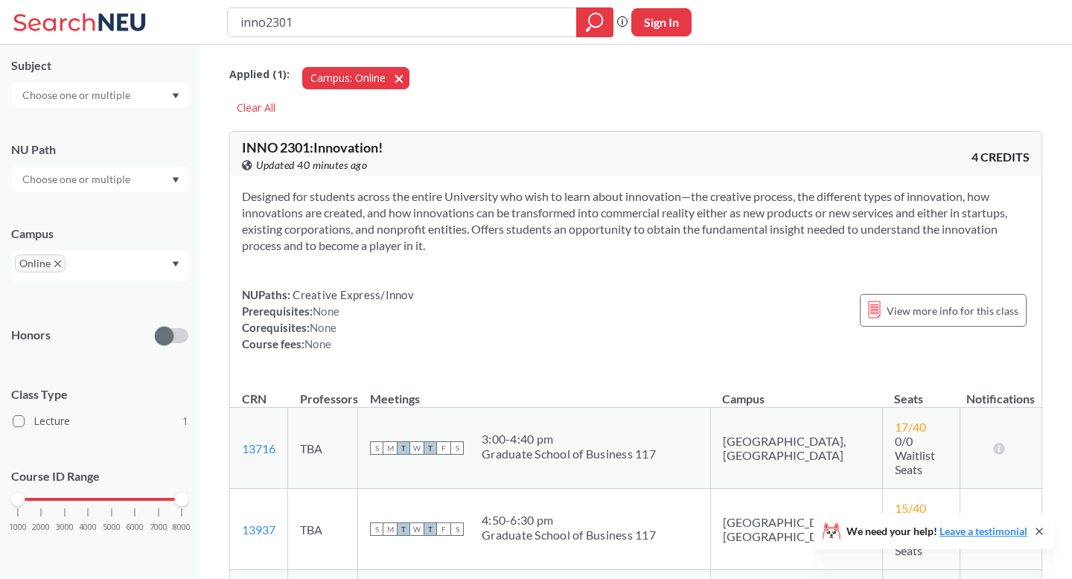
click at [390, 77] on button "Campus: Online Online" at bounding box center [355, 78] width 107 height 22
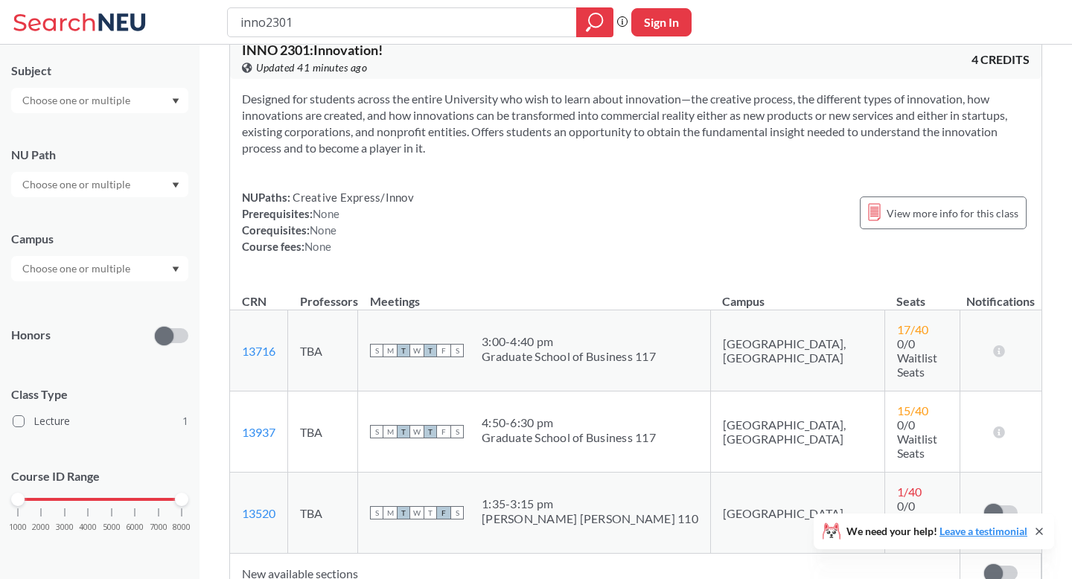
scroll to position [50, 0]
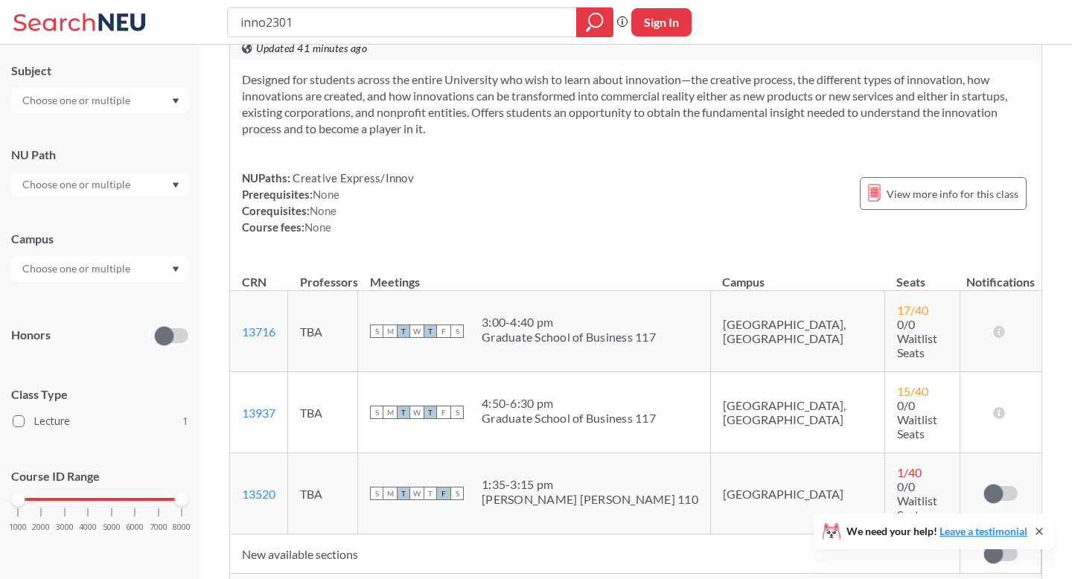
click at [307, 578] on span "Show all sections (12 more)" at bounding box center [305, 587] width 127 height 13
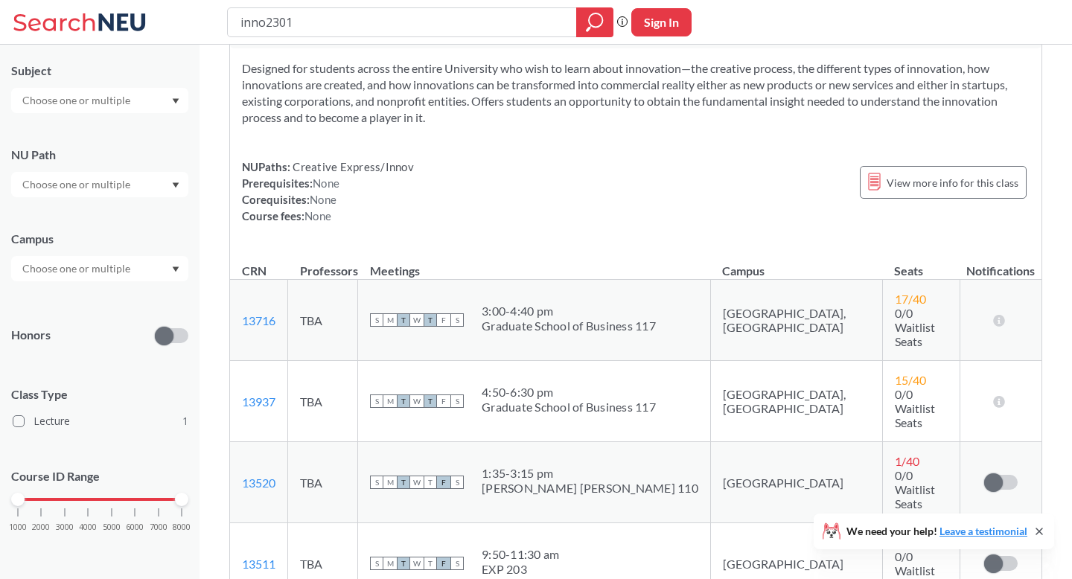
scroll to position [0, 0]
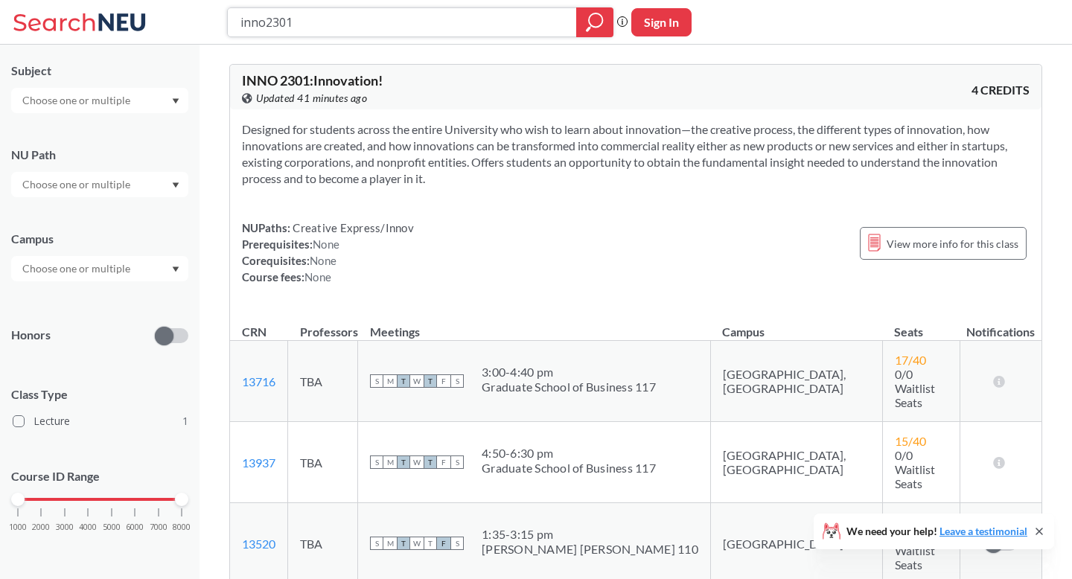
click at [336, 22] on input "inno2301" at bounding box center [402, 22] width 327 height 25
type input "orgb2301"
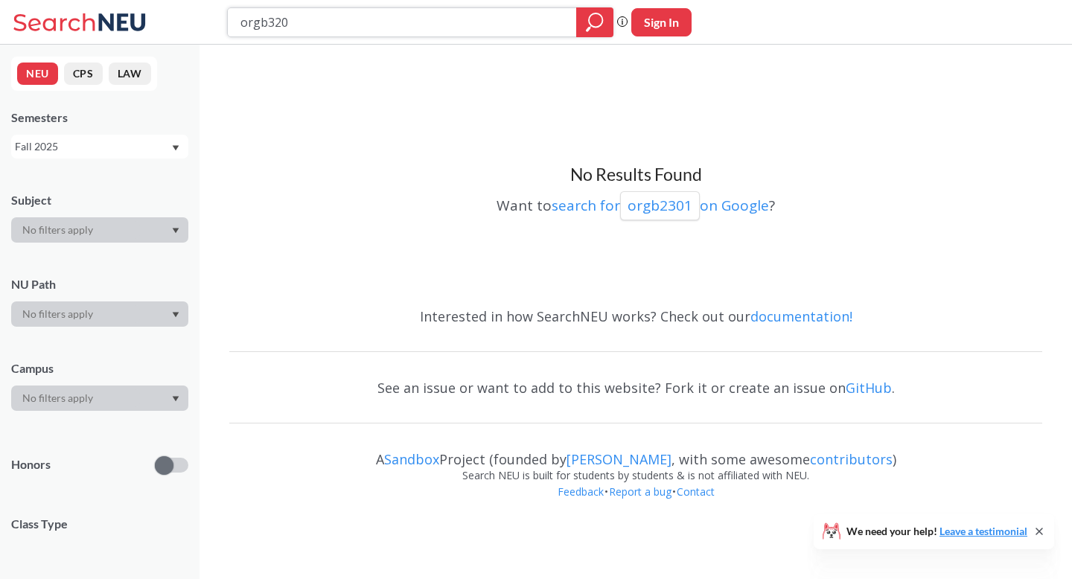
type input "orgb3201"
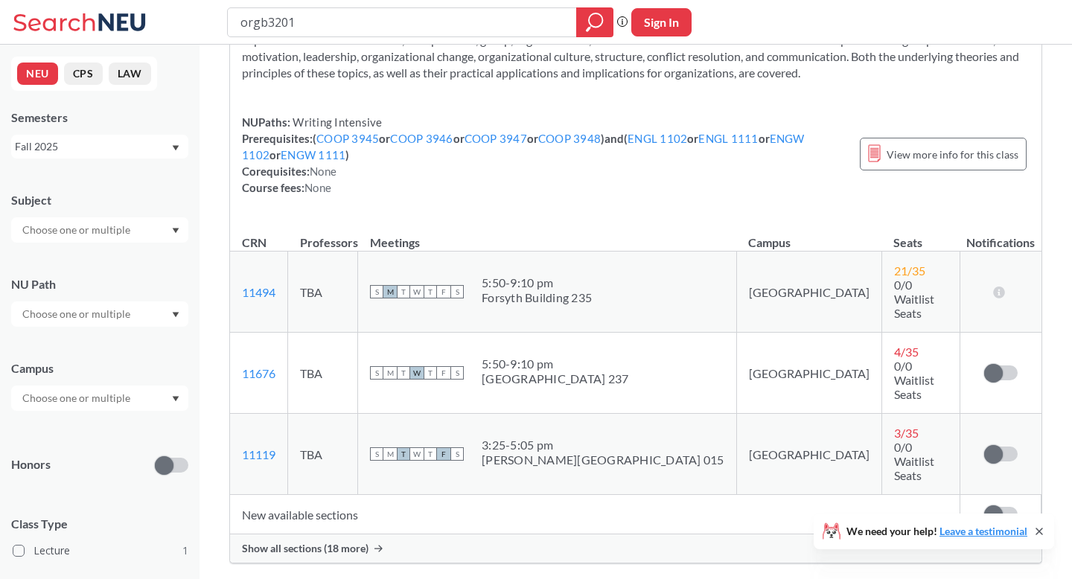
scroll to position [223, 0]
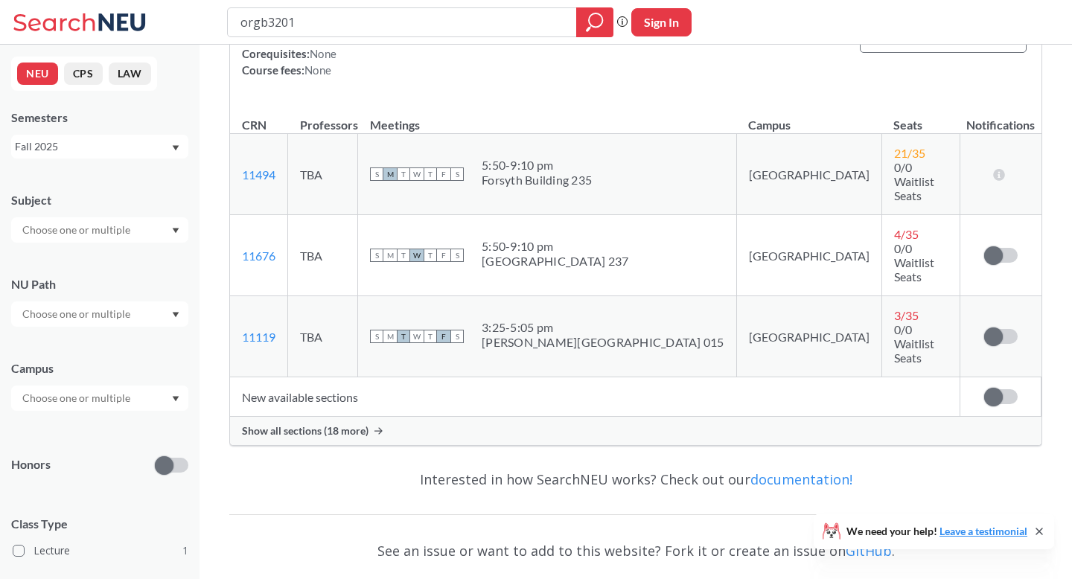
click at [339, 424] on span "Show all sections (18 more)" at bounding box center [305, 430] width 127 height 13
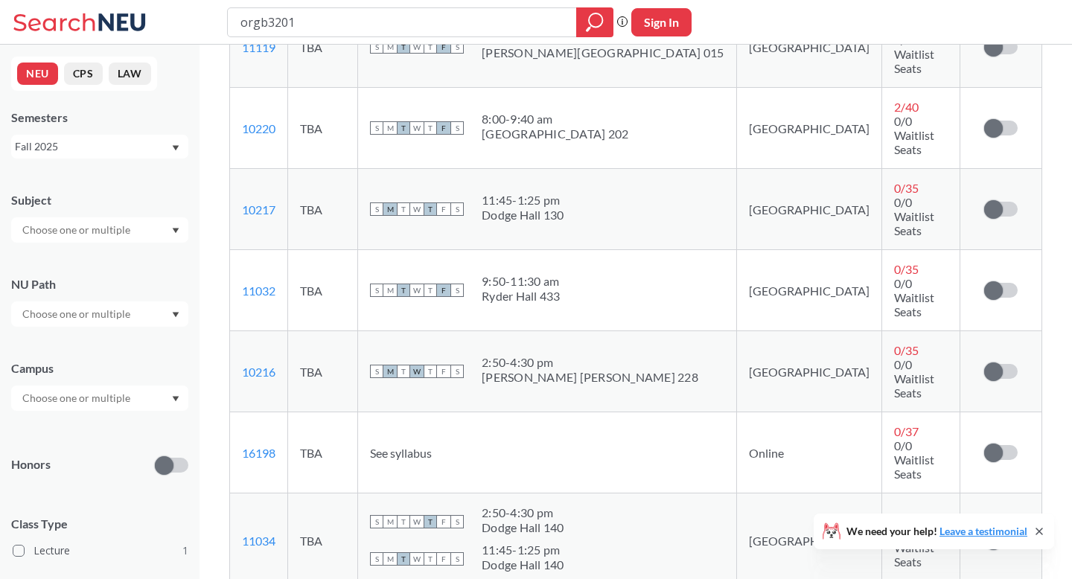
scroll to position [535, 0]
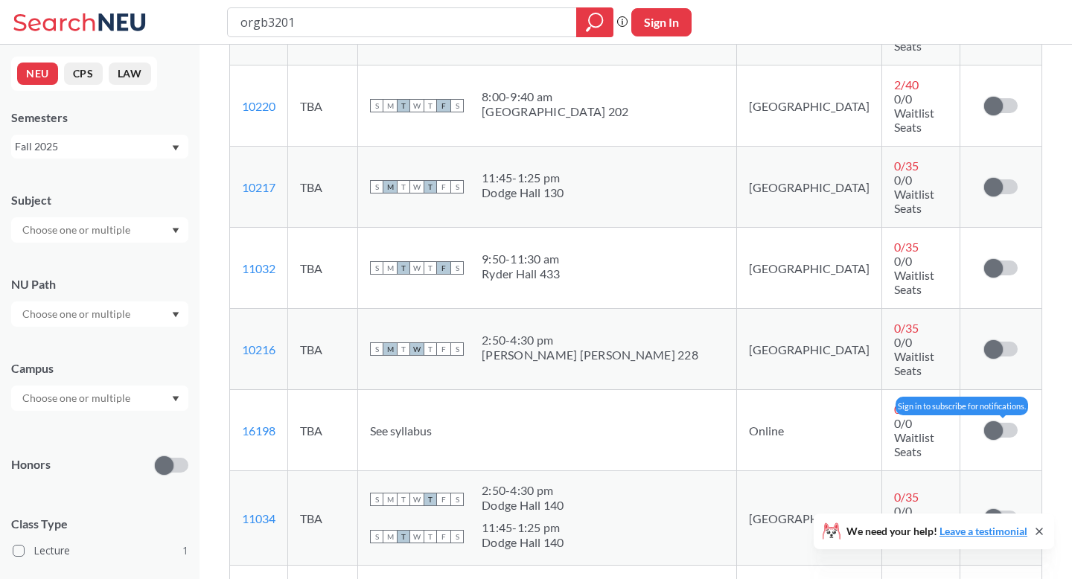
click at [997, 421] on span at bounding box center [993, 430] width 19 height 19
click at [984, 423] on input "checkbox" at bounding box center [984, 423] width 0 height 0
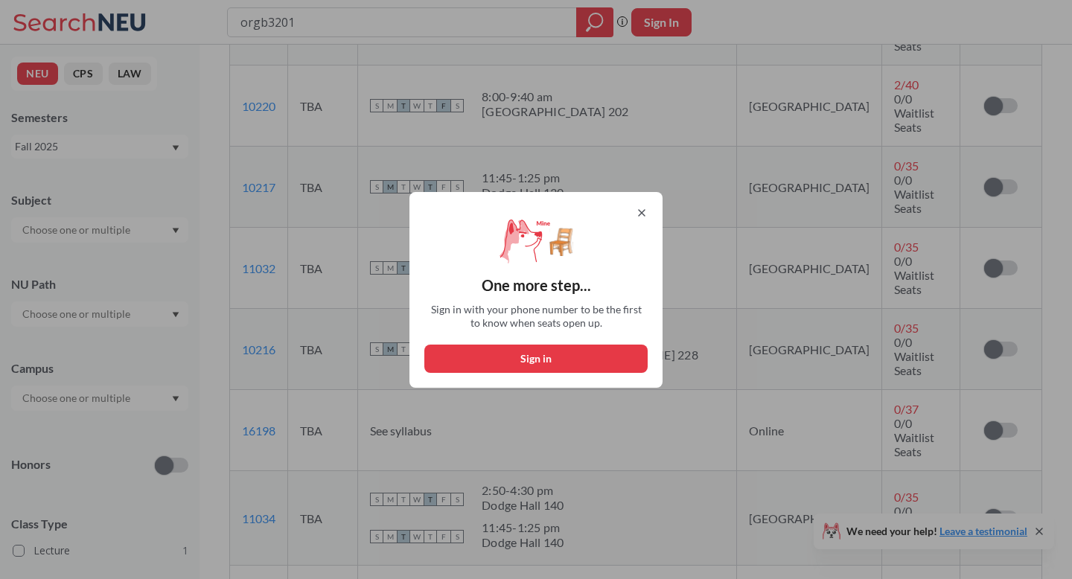
click at [575, 365] on button "Sign in" at bounding box center [535, 359] width 223 height 28
select select "US"
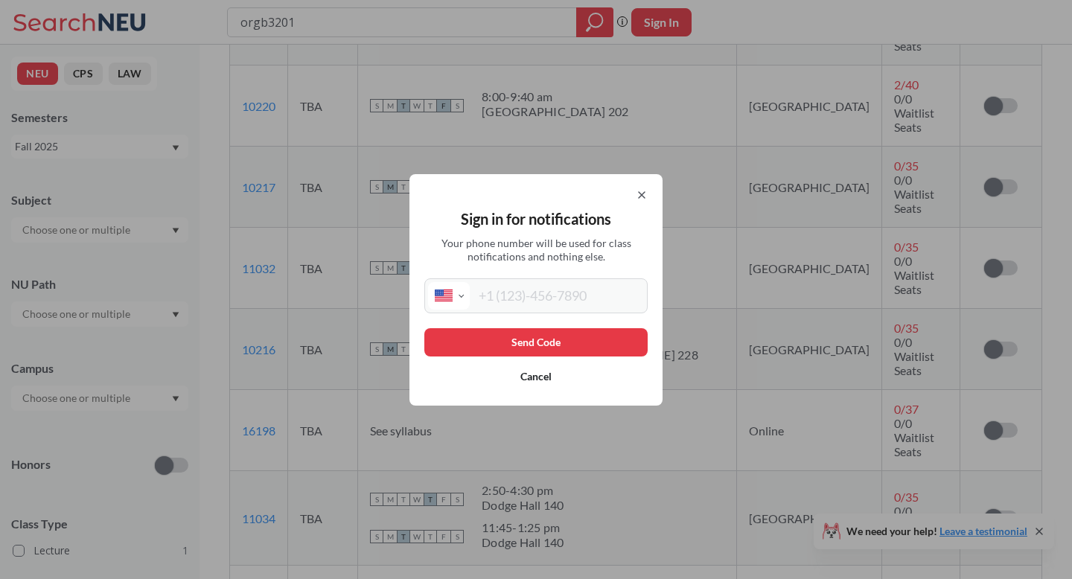
click at [553, 296] on input "tel" at bounding box center [557, 296] width 174 height 28
type input "[PHONE_NUMBER]"
click at [576, 344] on button "Send Code" at bounding box center [535, 342] width 223 height 28
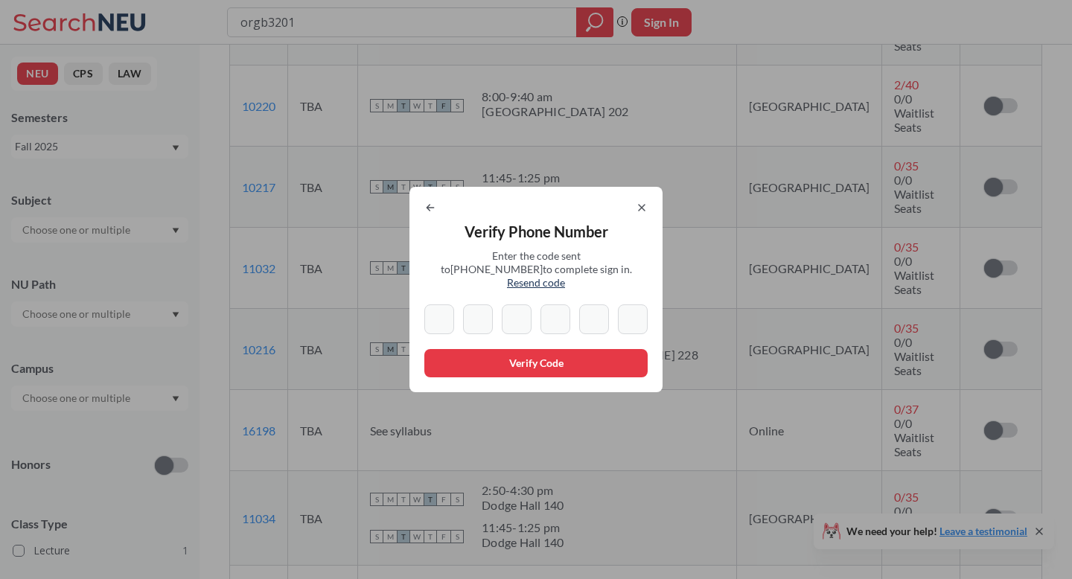
type input "1"
type input "2"
type input "7"
type input "2"
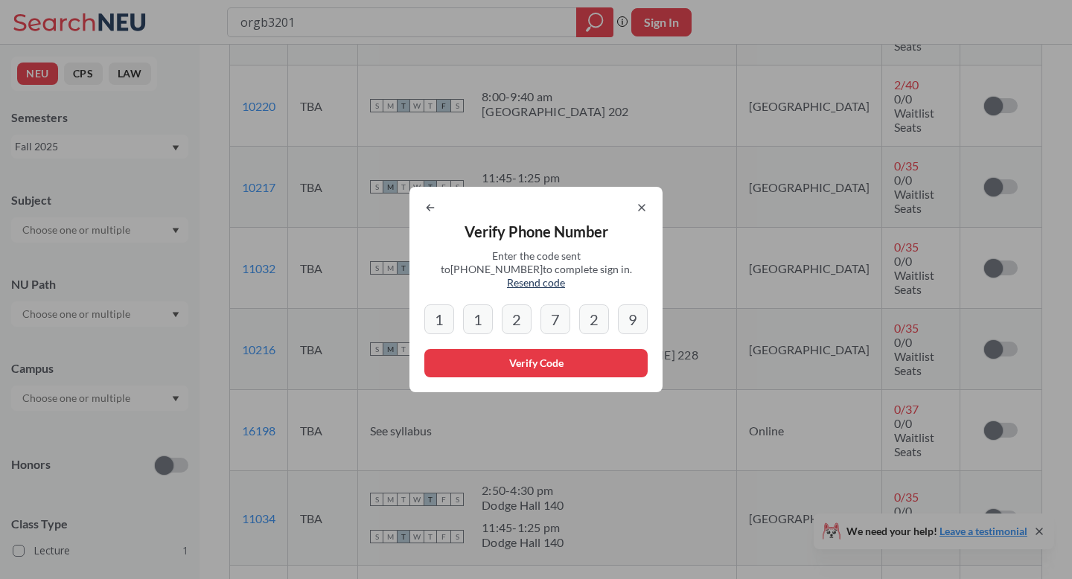
type input "9"
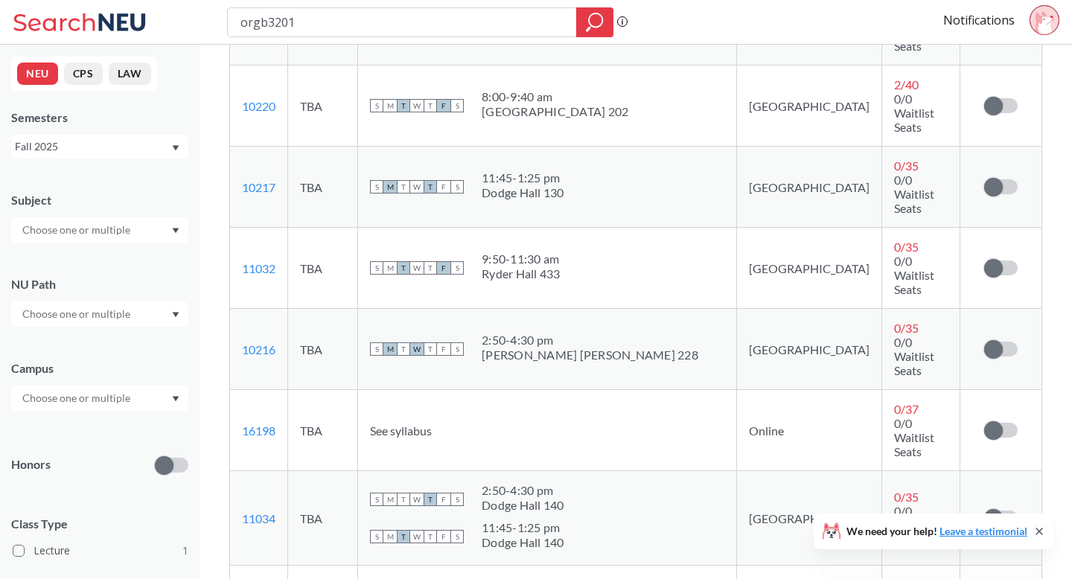
click at [1005, 390] on td "Subscribe to notifications for this section" at bounding box center [1000, 430] width 81 height 81
click at [996, 421] on span at bounding box center [993, 430] width 19 height 19
click at [984, 423] on input "checkbox" at bounding box center [984, 423] width 0 height 0
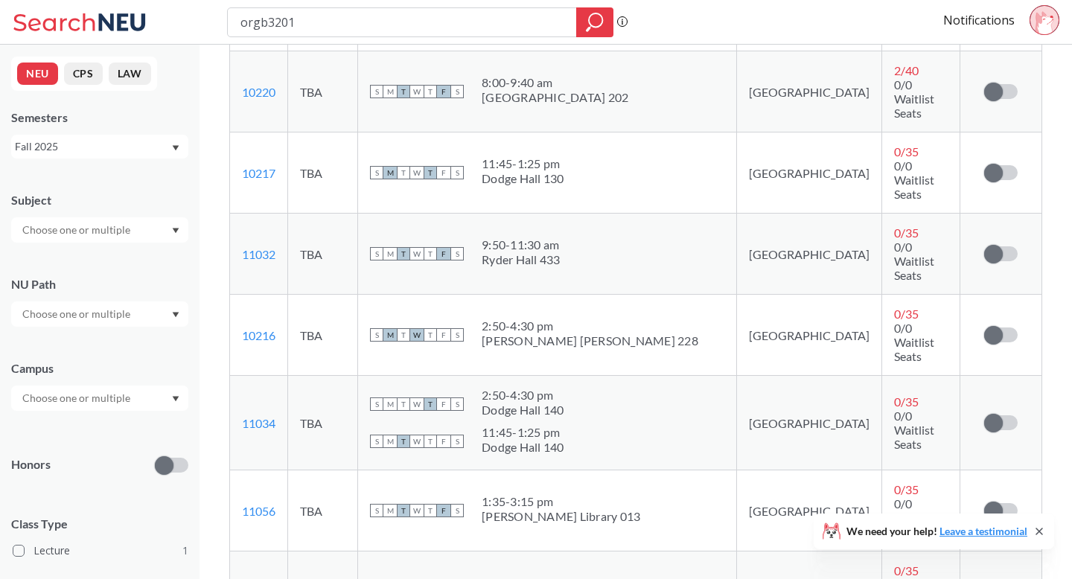
scroll to position [517, 0]
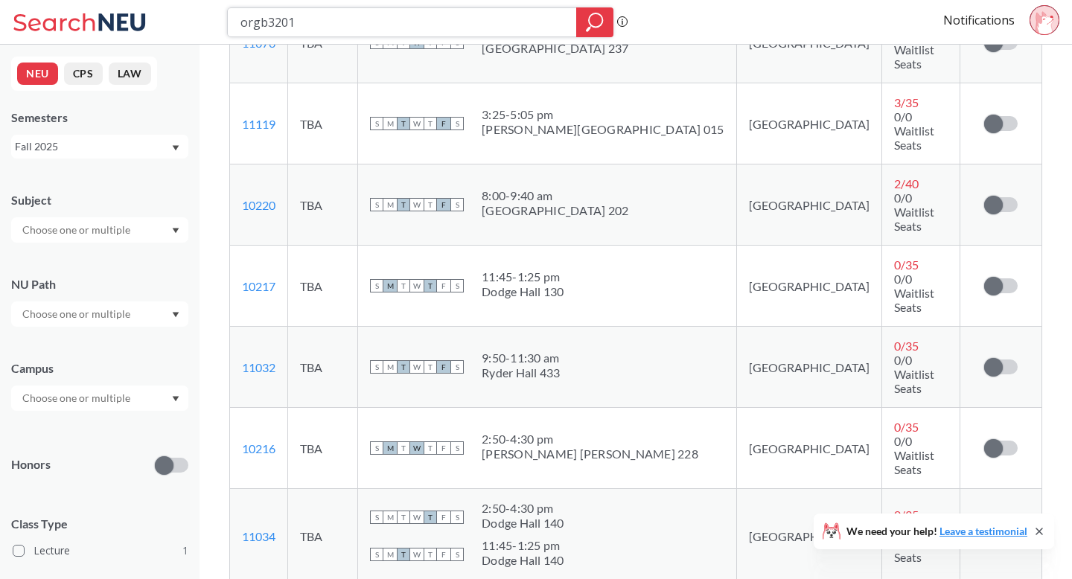
click at [385, 18] on input "orgb3201" at bounding box center [402, 22] width 327 height 25
